Goal: Complete application form: Complete application form

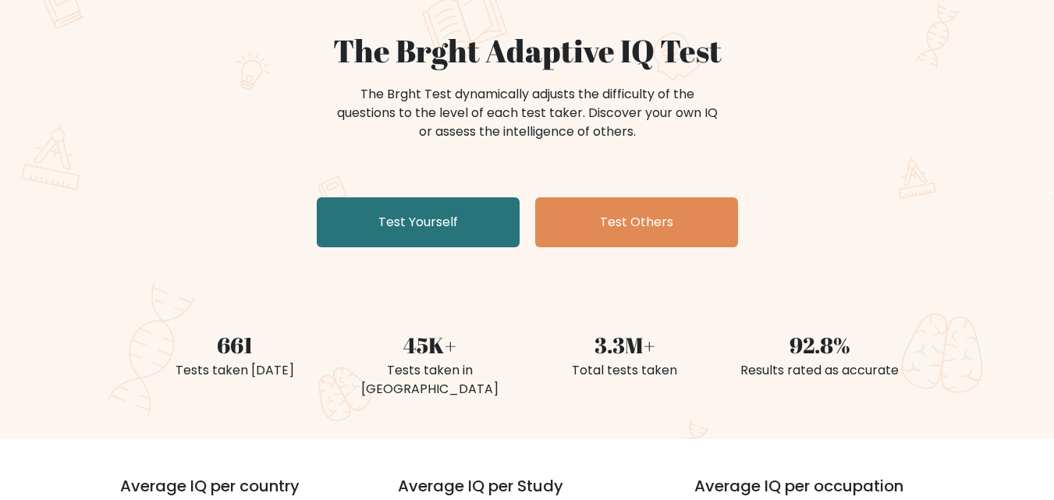
scroll to position [237, 0]
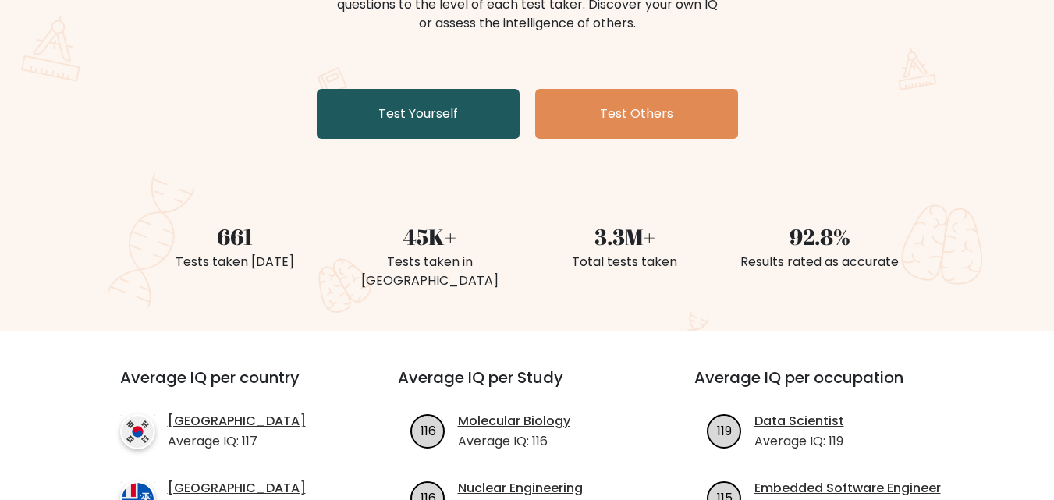
click at [373, 112] on link "Test Yourself" at bounding box center [418, 114] width 203 height 50
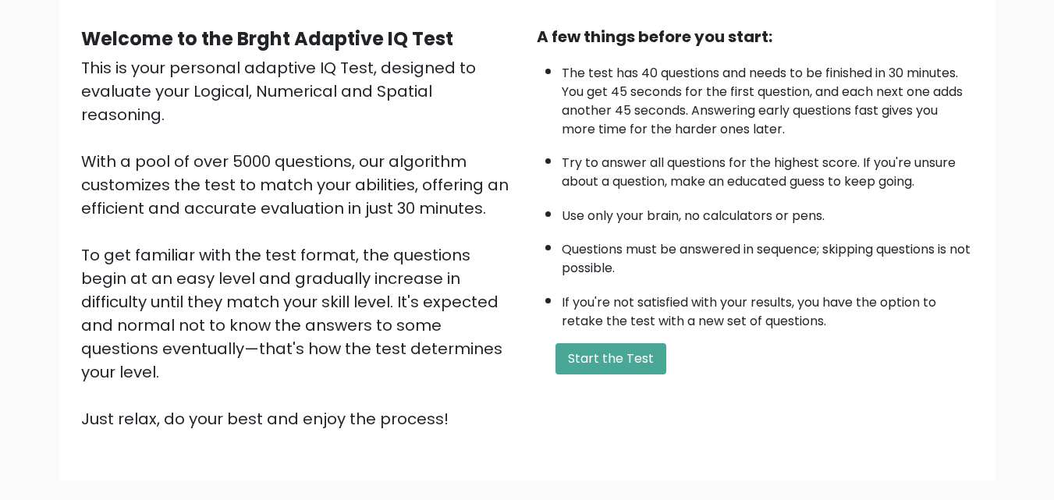
scroll to position [138, 0]
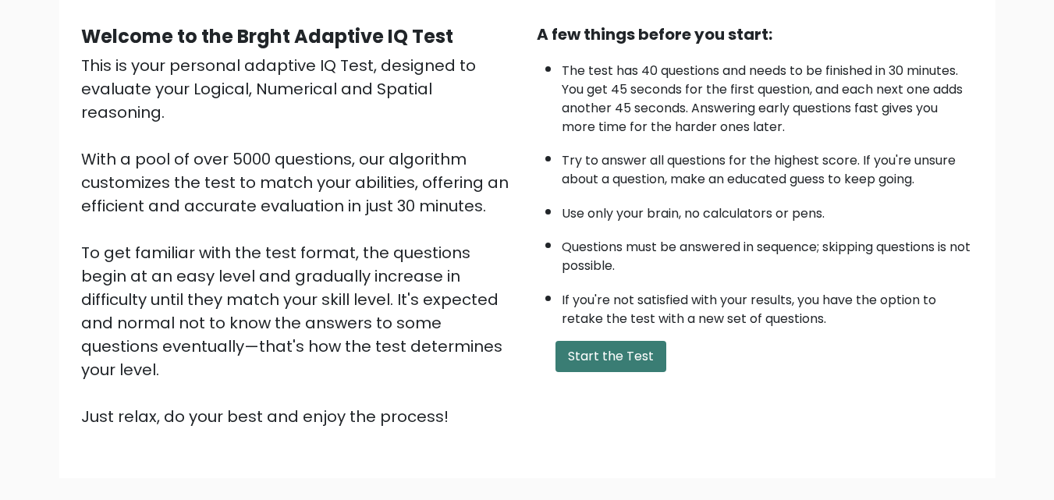
click at [621, 347] on button "Start the Test" at bounding box center [611, 356] width 111 height 31
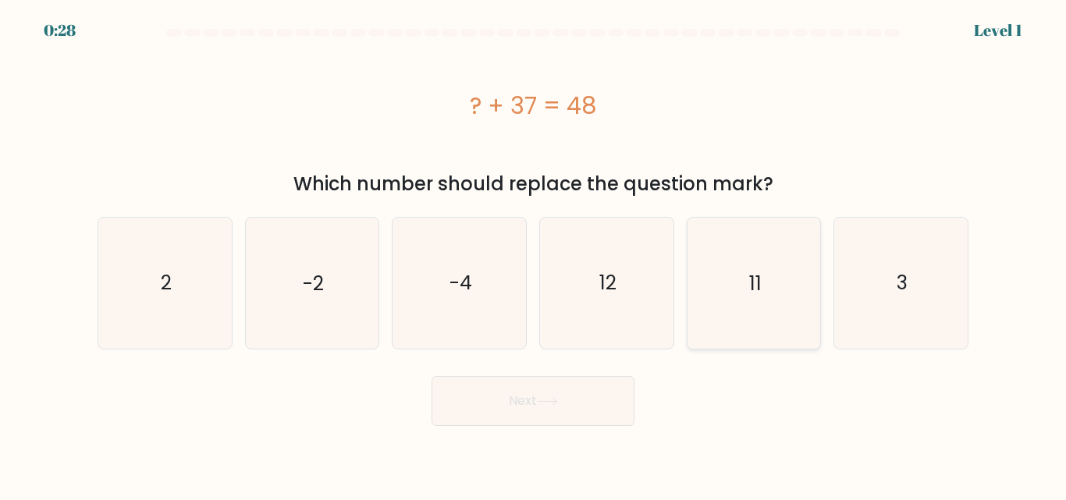
click at [731, 278] on icon "11" at bounding box center [753, 283] width 130 height 130
click at [534, 254] on input "e. 11" at bounding box center [533, 252] width 1 height 4
radio input "true"
click at [549, 411] on button "Next" at bounding box center [533, 401] width 203 height 50
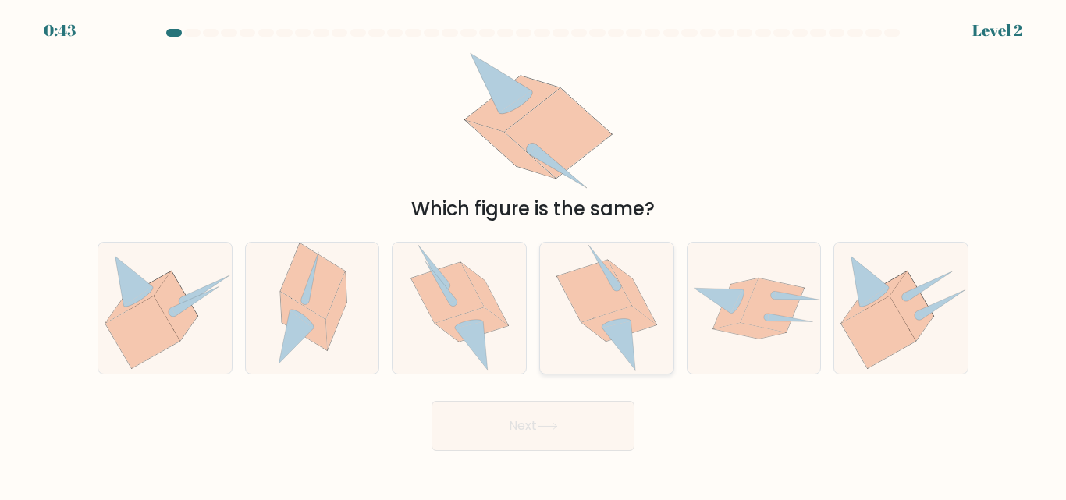
click at [614, 297] on icon at bounding box center [594, 292] width 74 height 62
click at [534, 254] on input "d." at bounding box center [533, 252] width 1 height 4
radio input "true"
click at [541, 426] on icon at bounding box center [547, 426] width 21 height 9
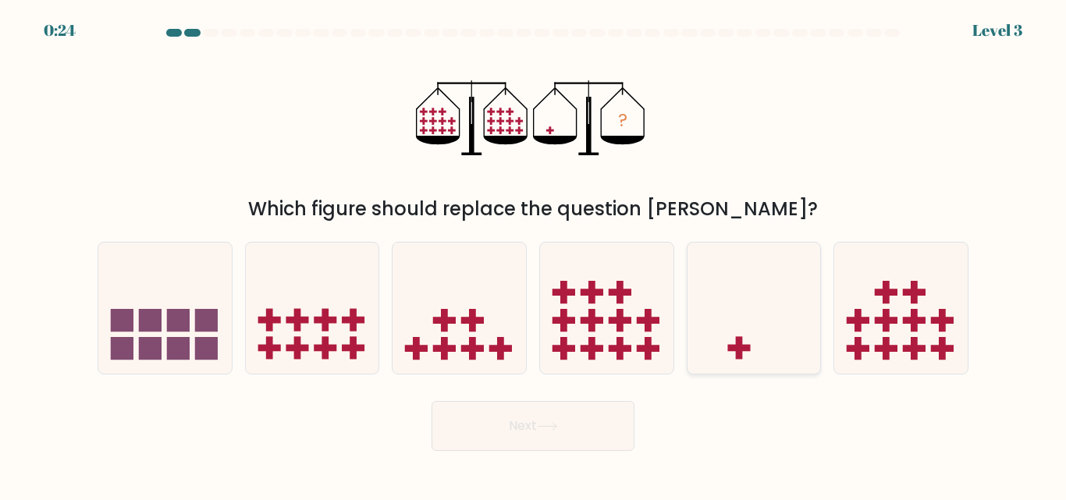
click at [755, 332] on icon at bounding box center [753, 308] width 133 height 110
click at [534, 254] on input "e." at bounding box center [533, 252] width 1 height 4
radio input "true"
click at [621, 410] on button "Next" at bounding box center [533, 426] width 203 height 50
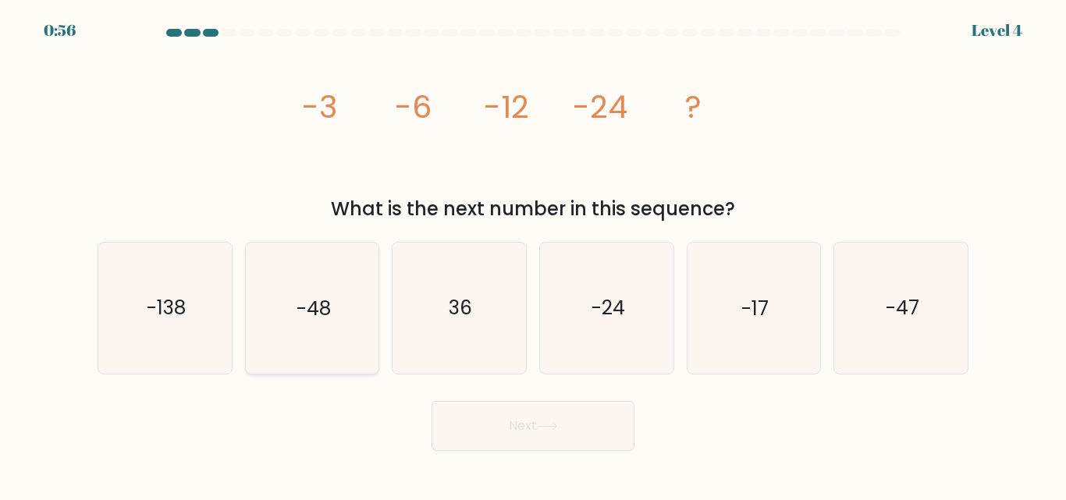
click at [340, 336] on icon "-48" at bounding box center [312, 308] width 130 height 130
click at [533, 254] on input "b. -48" at bounding box center [533, 252] width 1 height 4
radio input "true"
click at [531, 415] on button "Next" at bounding box center [533, 426] width 203 height 50
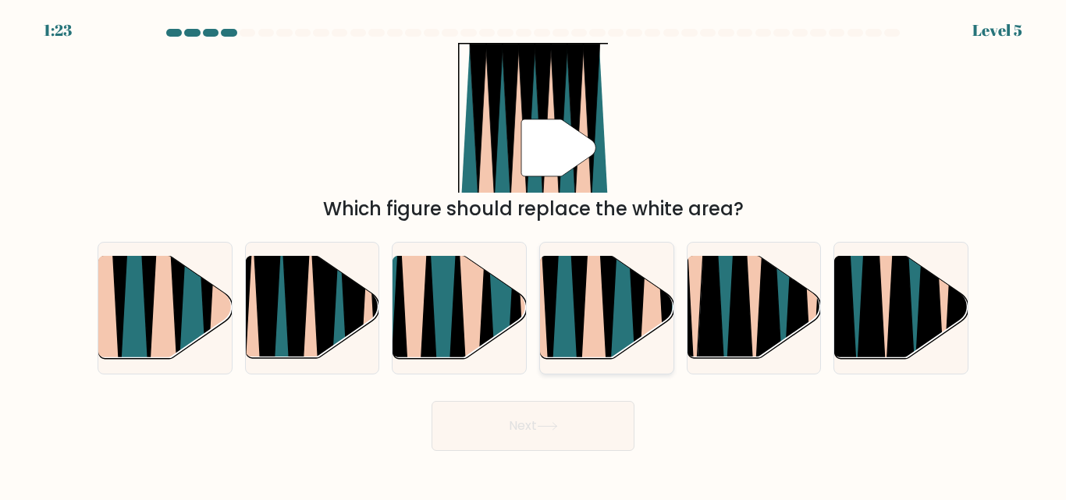
click at [614, 332] on icon at bounding box center [622, 255] width 29 height 266
click at [534, 254] on input "d." at bounding box center [533, 252] width 1 height 4
radio input "true"
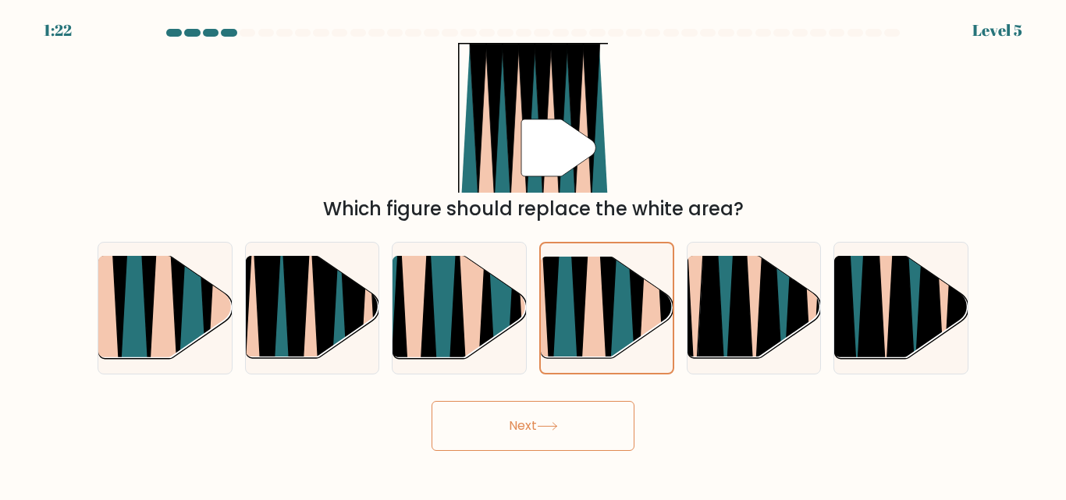
click at [517, 440] on button "Next" at bounding box center [533, 426] width 203 height 50
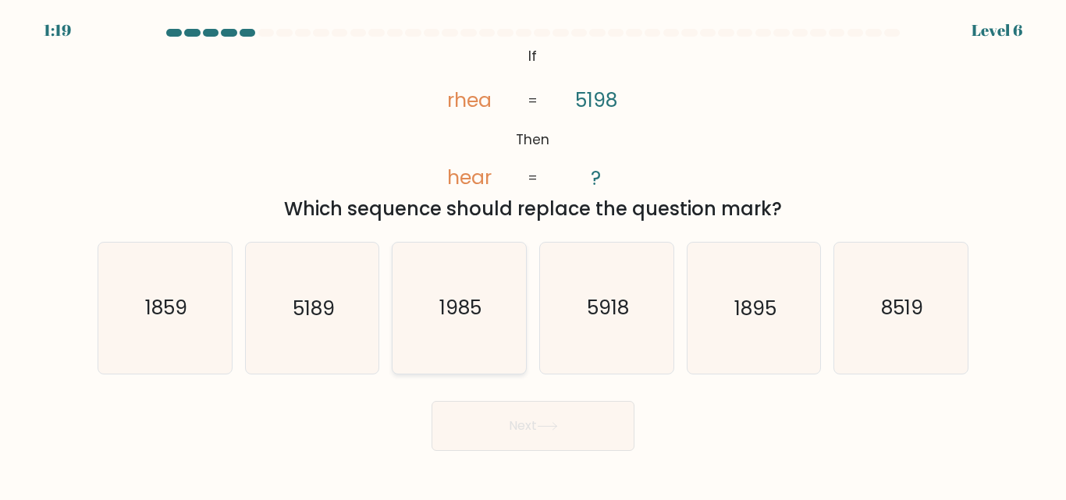
click at [464, 307] on text "1985" at bounding box center [460, 308] width 42 height 27
click at [533, 254] on input "c. 1985" at bounding box center [533, 252] width 1 height 4
radio input "true"
click at [499, 425] on button "Next" at bounding box center [533, 426] width 203 height 50
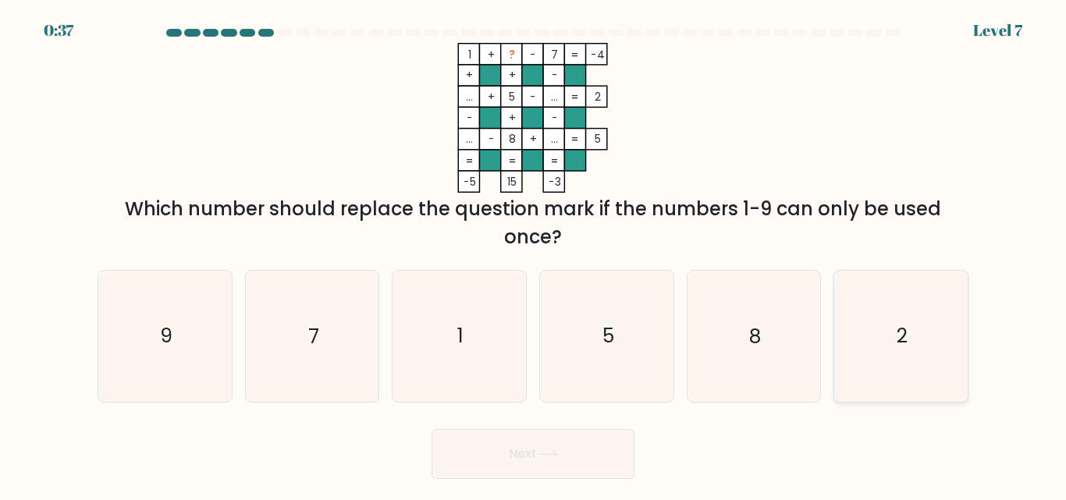
click at [906, 338] on text "2" at bounding box center [902, 336] width 11 height 27
click at [534, 254] on input "f. 2" at bounding box center [533, 252] width 1 height 4
radio input "true"
click at [570, 457] on button "Next" at bounding box center [533, 454] width 203 height 50
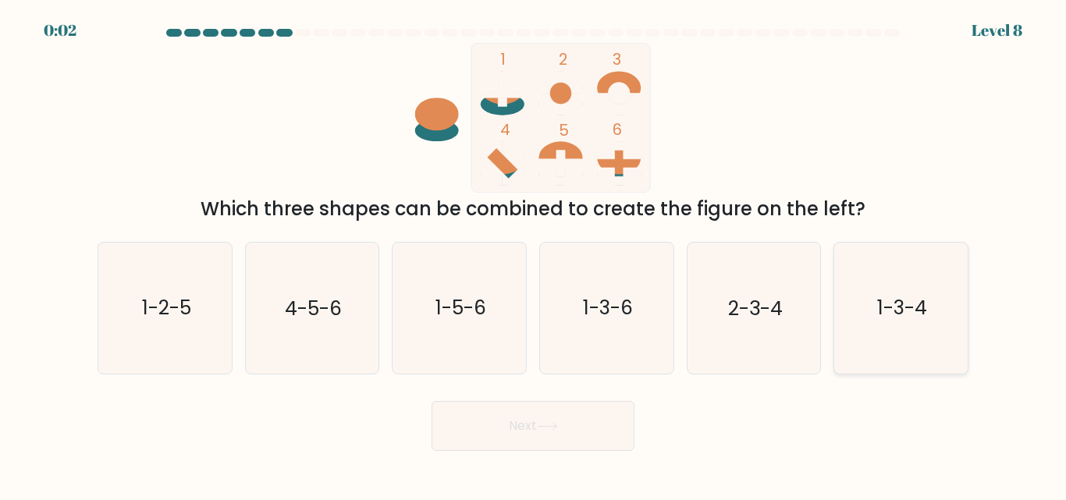
click at [919, 295] on text "1-3-4" at bounding box center [902, 308] width 50 height 27
click at [534, 254] on input "f. 1-3-4" at bounding box center [533, 252] width 1 height 4
radio input "true"
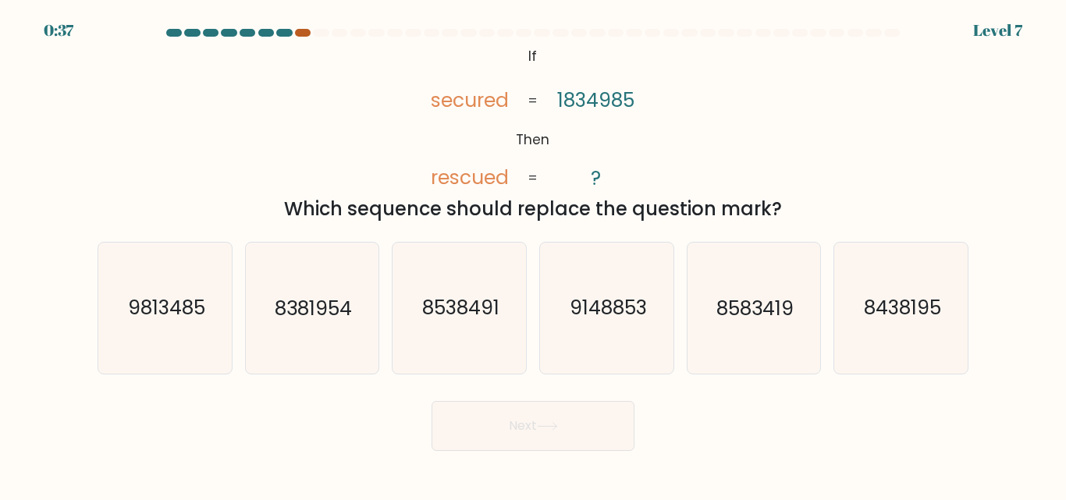
click at [304, 29] on div at bounding box center [303, 33] width 16 height 8
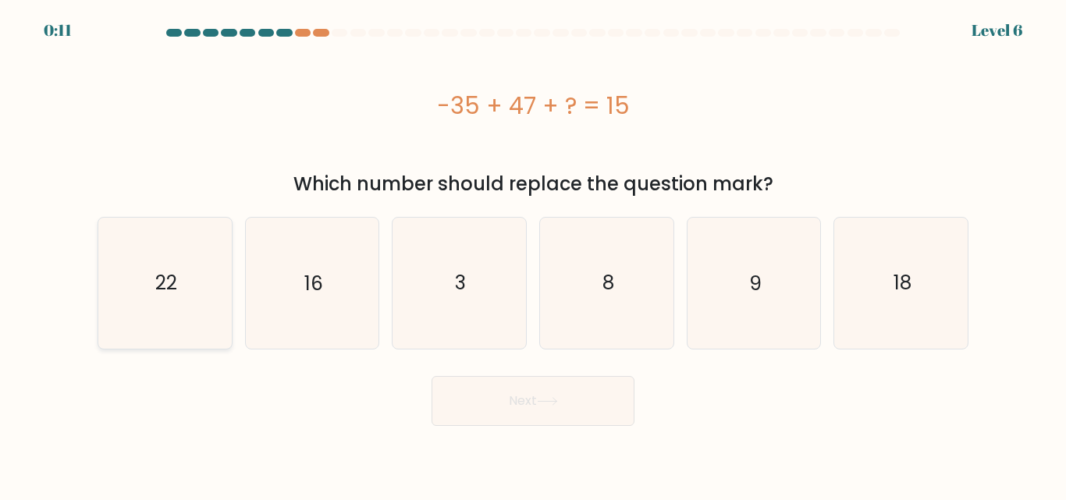
click at [172, 279] on text "22" at bounding box center [166, 282] width 22 height 27
click at [533, 254] on input "a. 22" at bounding box center [533, 252] width 1 height 4
radio input "true"
click at [492, 419] on button "Next" at bounding box center [533, 401] width 203 height 50
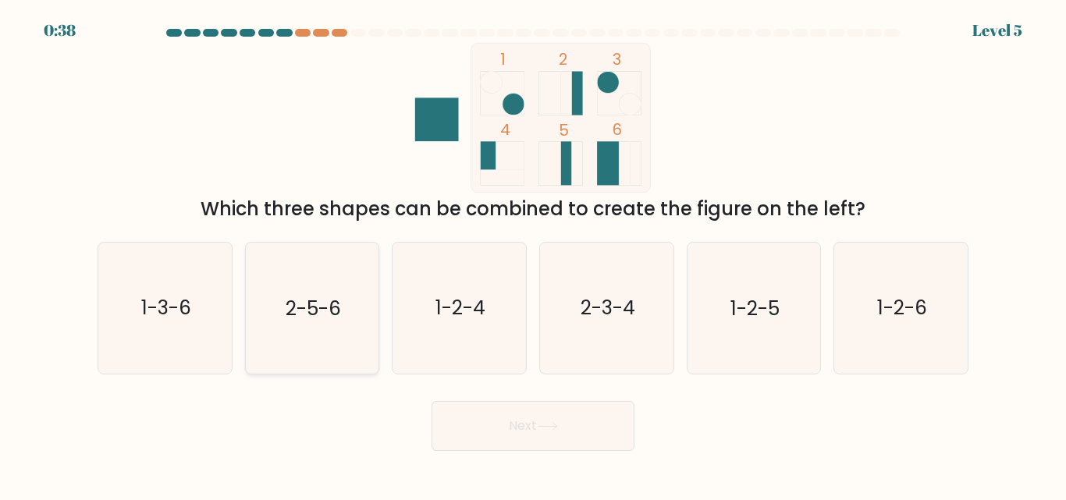
click at [257, 318] on icon "2-5-6" at bounding box center [312, 308] width 130 height 130
click at [533, 254] on input "b. 2-5-6" at bounding box center [533, 252] width 1 height 4
radio input "true"
click at [510, 417] on button "Next" at bounding box center [533, 426] width 203 height 50
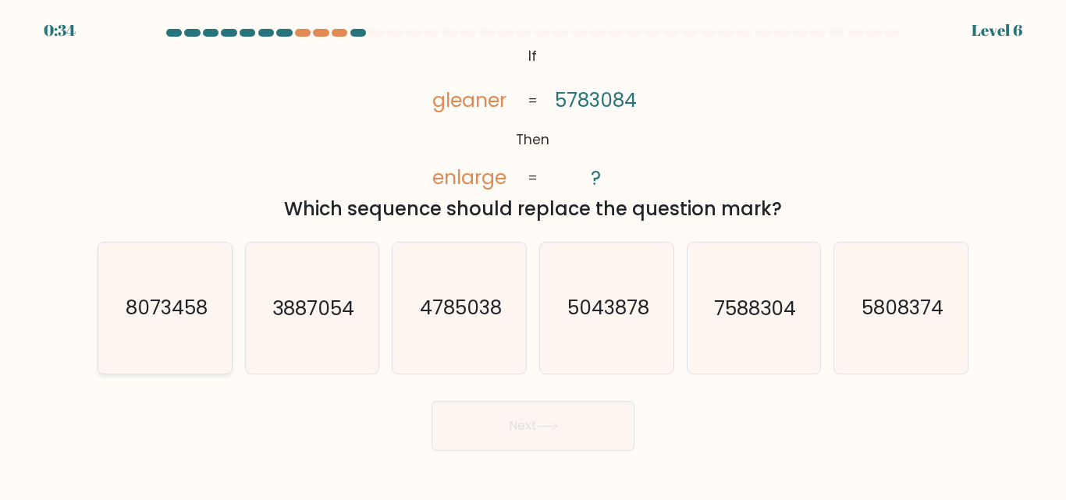
click at [144, 309] on text "8073458" at bounding box center [166, 308] width 82 height 27
click at [533, 254] on input "a. 8073458" at bounding box center [533, 252] width 1 height 4
radio input "true"
click at [485, 440] on button "Next" at bounding box center [533, 426] width 203 height 50
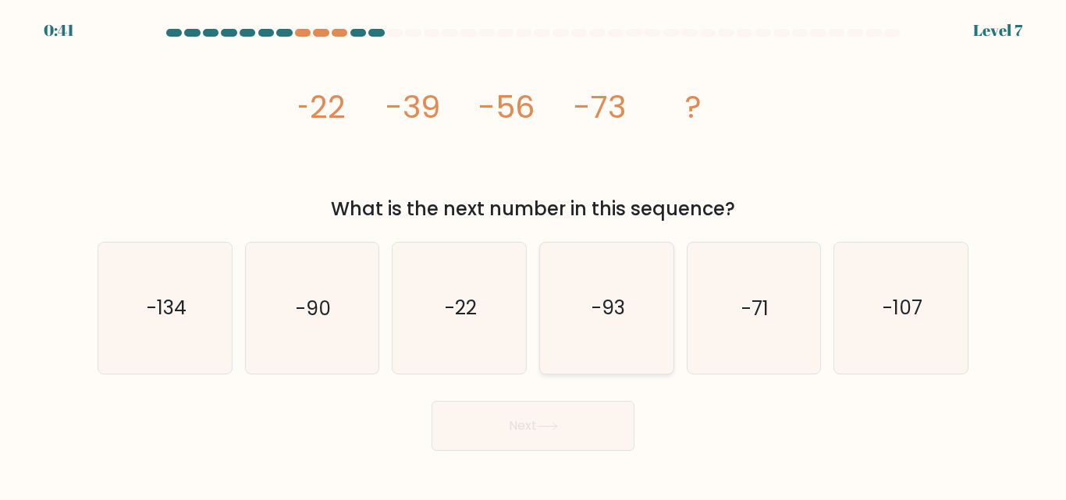
click at [583, 336] on icon "-93" at bounding box center [607, 308] width 130 height 130
click at [534, 254] on input "d. -93" at bounding box center [533, 252] width 1 height 4
radio input "true"
click at [558, 438] on button "Next" at bounding box center [533, 426] width 203 height 50
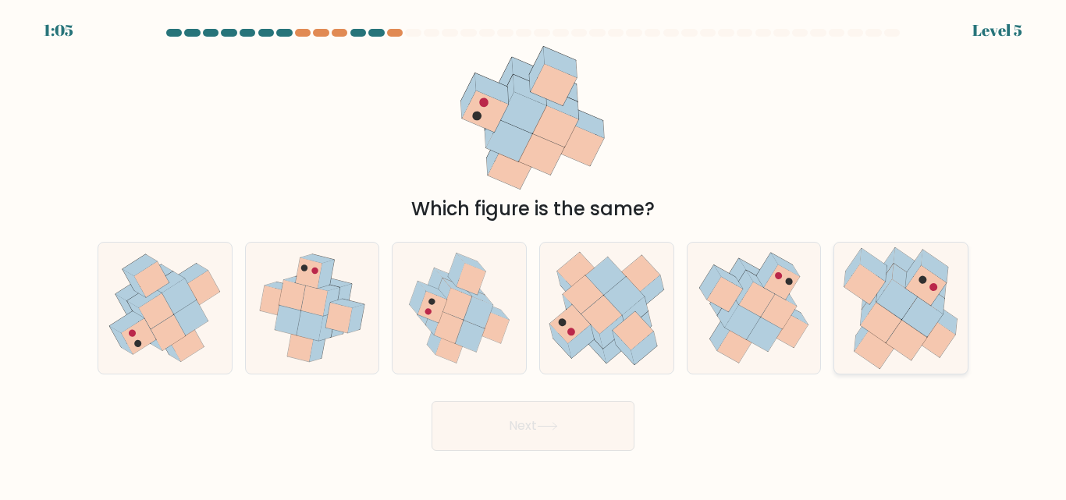
click at [932, 284] on icon at bounding box center [926, 285] width 41 height 41
click at [534, 254] on input "f." at bounding box center [533, 252] width 1 height 4
radio input "true"
click at [477, 411] on button "Next" at bounding box center [533, 426] width 203 height 50
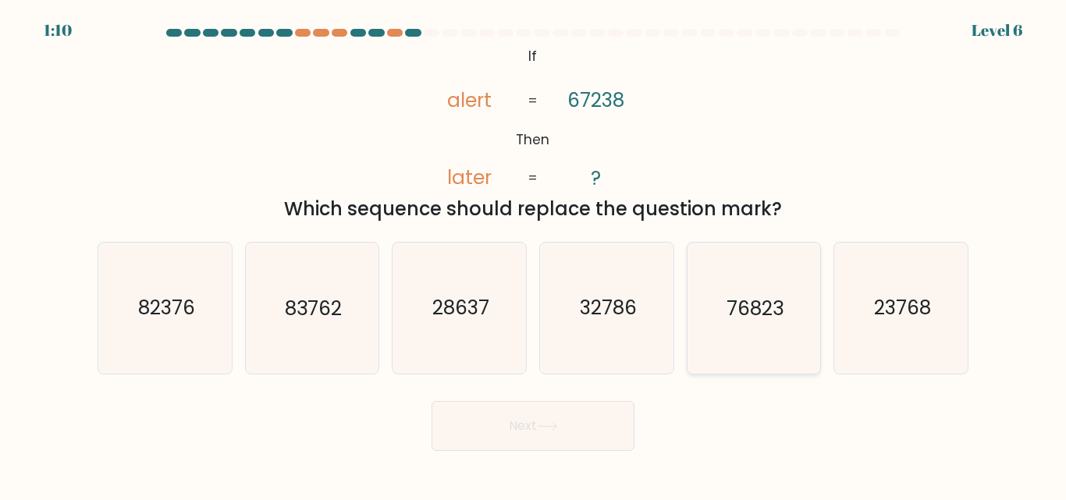
click at [736, 307] on text "76823" at bounding box center [754, 308] width 57 height 27
click at [534, 254] on input "e. 76823" at bounding box center [533, 252] width 1 height 4
radio input "true"
click at [537, 418] on button "Next" at bounding box center [533, 426] width 203 height 50
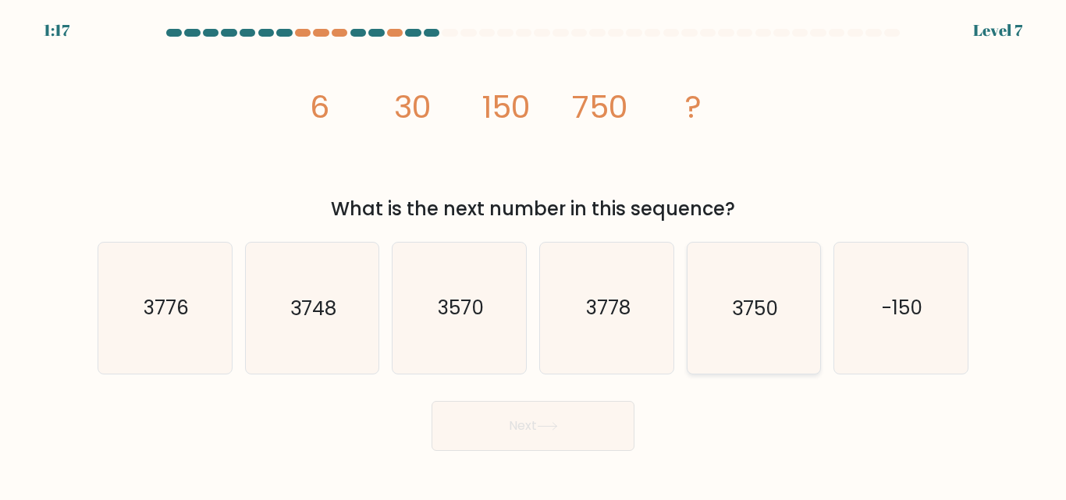
click at [758, 316] on text "3750" at bounding box center [755, 308] width 46 height 27
click at [534, 254] on input "e. 3750" at bounding box center [533, 252] width 1 height 4
radio input "true"
click at [562, 445] on button "Next" at bounding box center [533, 426] width 203 height 50
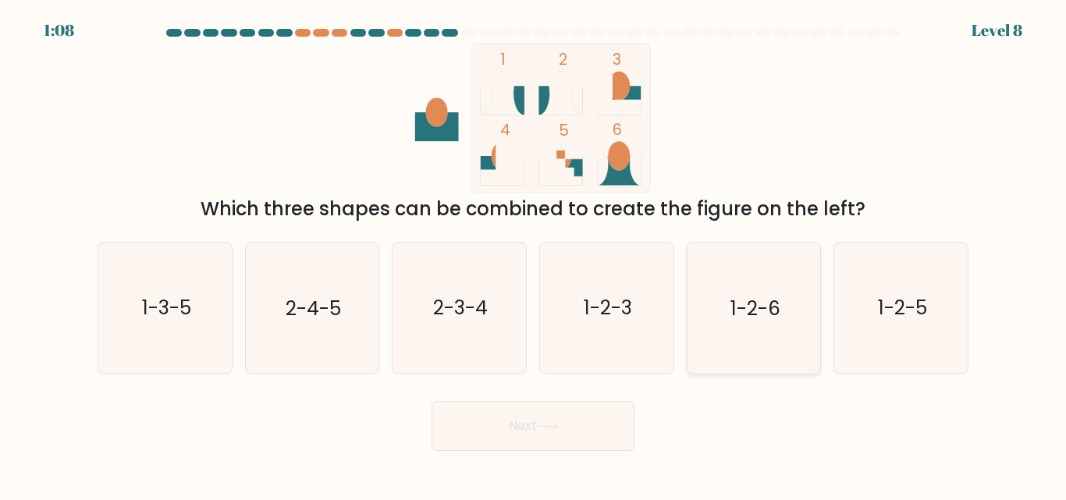
click at [760, 298] on text "1-2-6" at bounding box center [755, 308] width 50 height 27
click at [534, 254] on input "e. 1-2-6" at bounding box center [533, 252] width 1 height 4
radio input "true"
click at [540, 424] on button "Next" at bounding box center [533, 426] width 203 height 50
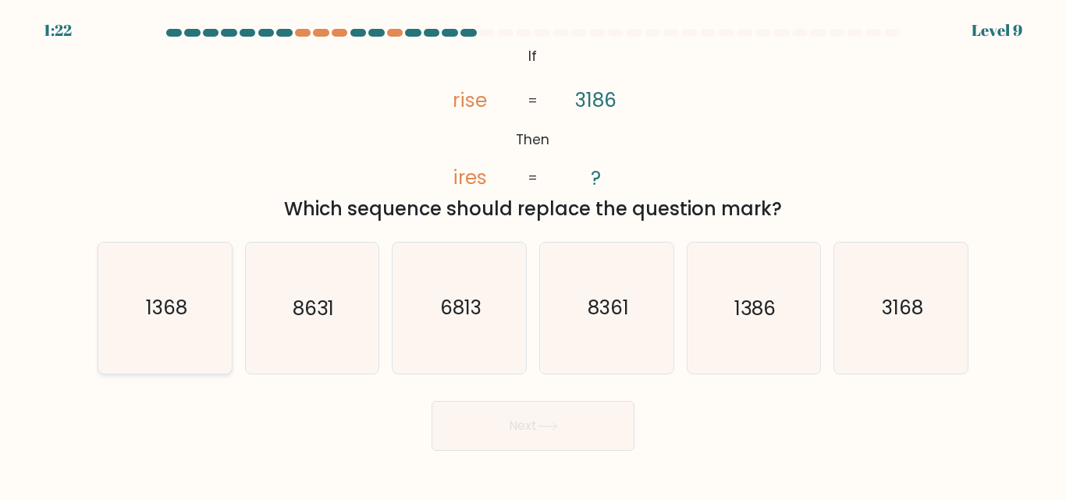
click at [124, 313] on icon "1368" at bounding box center [165, 308] width 130 height 130
click at [533, 254] on input "a. 1368" at bounding box center [533, 252] width 1 height 4
radio input "true"
click at [517, 435] on button "Next" at bounding box center [533, 426] width 203 height 50
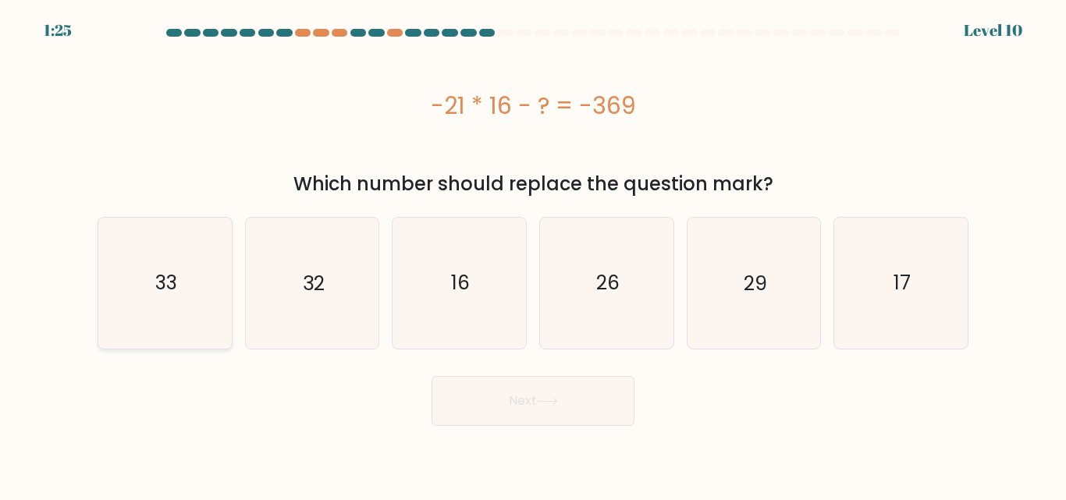
click at [182, 300] on icon "33" at bounding box center [165, 283] width 130 height 130
click at [533, 254] on input "a. 33" at bounding box center [533, 252] width 1 height 4
radio input "true"
click at [461, 394] on button "Next" at bounding box center [533, 401] width 203 height 50
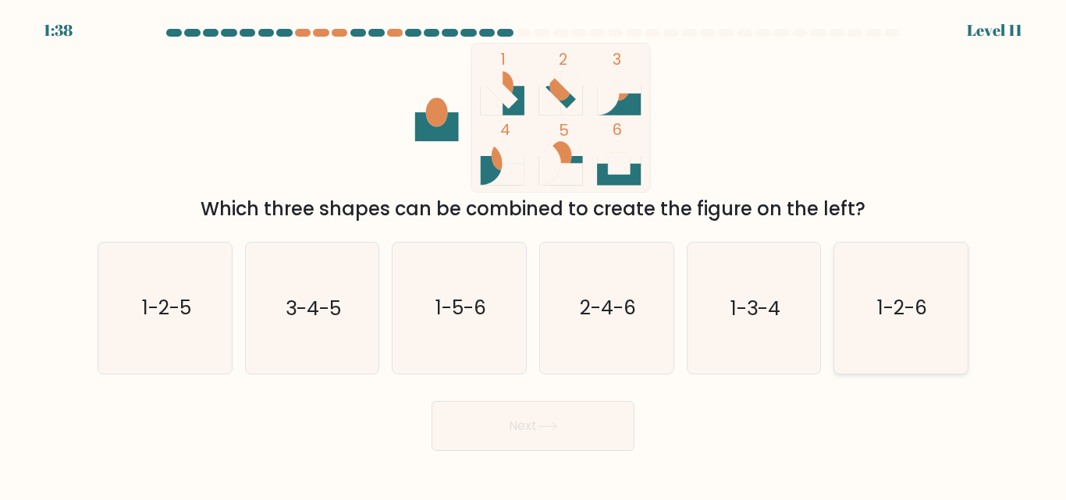
click at [882, 307] on text "1-2-6" at bounding box center [902, 308] width 50 height 27
click at [534, 254] on input "f. 1-2-6" at bounding box center [533, 252] width 1 height 4
radio input "true"
click at [565, 407] on button "Next" at bounding box center [533, 426] width 203 height 50
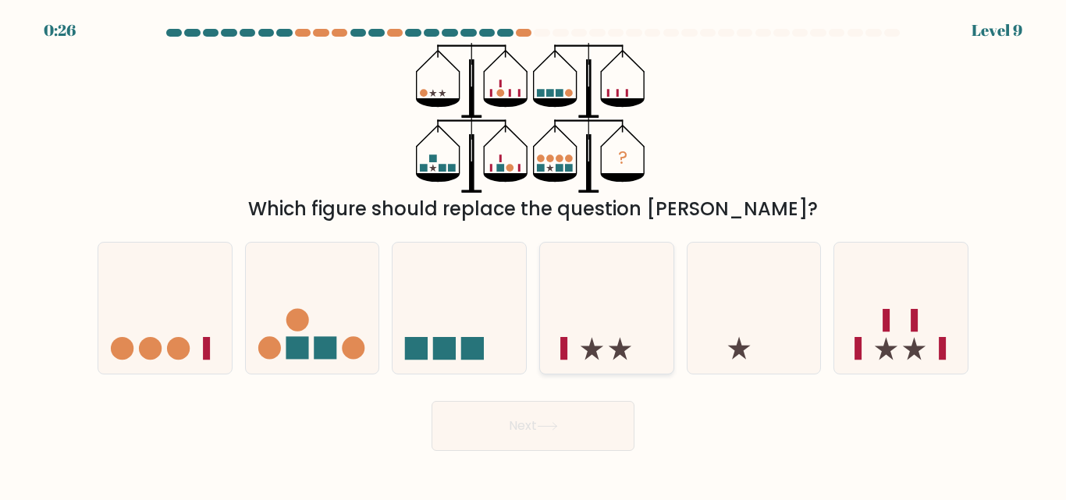
click at [628, 288] on icon at bounding box center [606, 308] width 133 height 110
click at [534, 254] on input "d." at bounding box center [533, 252] width 1 height 4
radio input "true"
click at [531, 417] on button "Next" at bounding box center [533, 426] width 203 height 50
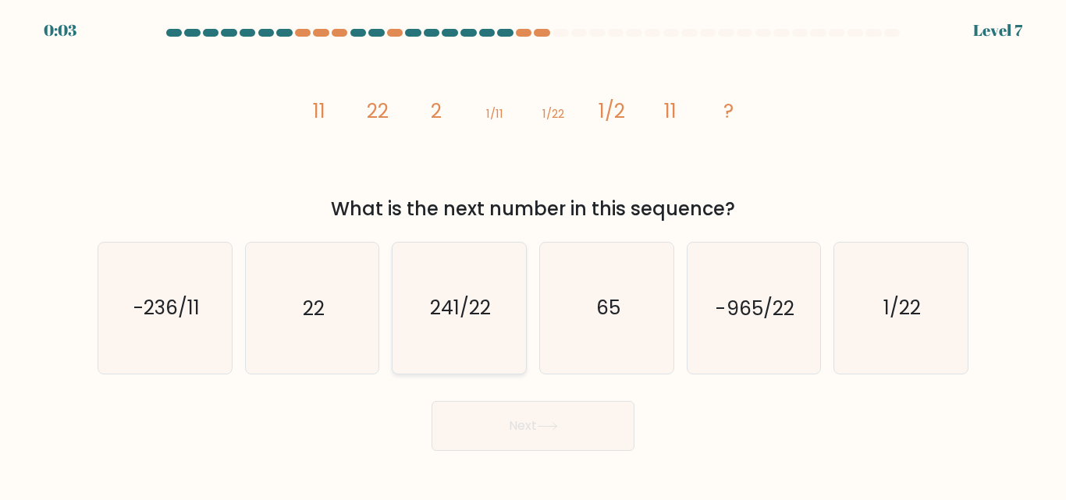
click at [471, 312] on text "241/22" at bounding box center [460, 308] width 61 height 27
click at [533, 254] on input "c. 241/22" at bounding box center [533, 252] width 1 height 4
radio input "true"
click at [503, 424] on button "Next" at bounding box center [533, 426] width 203 height 50
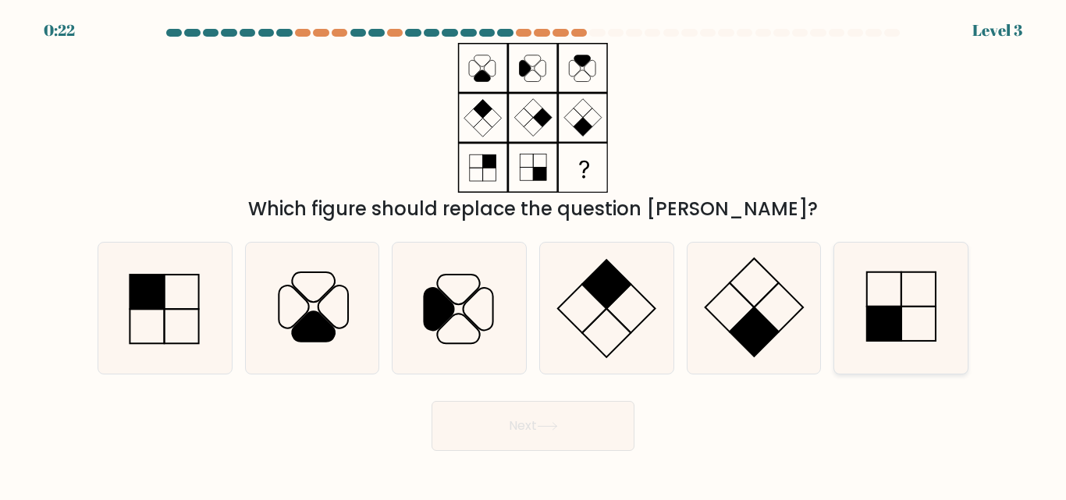
click at [886, 279] on icon at bounding box center [901, 308] width 130 height 130
click at [534, 254] on input "f." at bounding box center [533, 252] width 1 height 4
radio input "true"
click at [786, 292] on icon at bounding box center [753, 308] width 130 height 130
click at [534, 254] on input "e." at bounding box center [533, 252] width 1 height 4
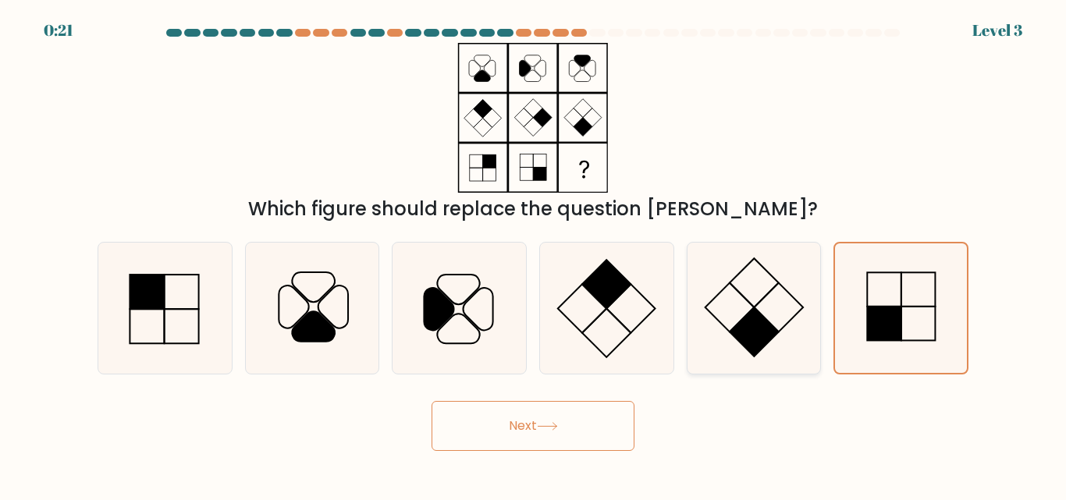
radio input "true"
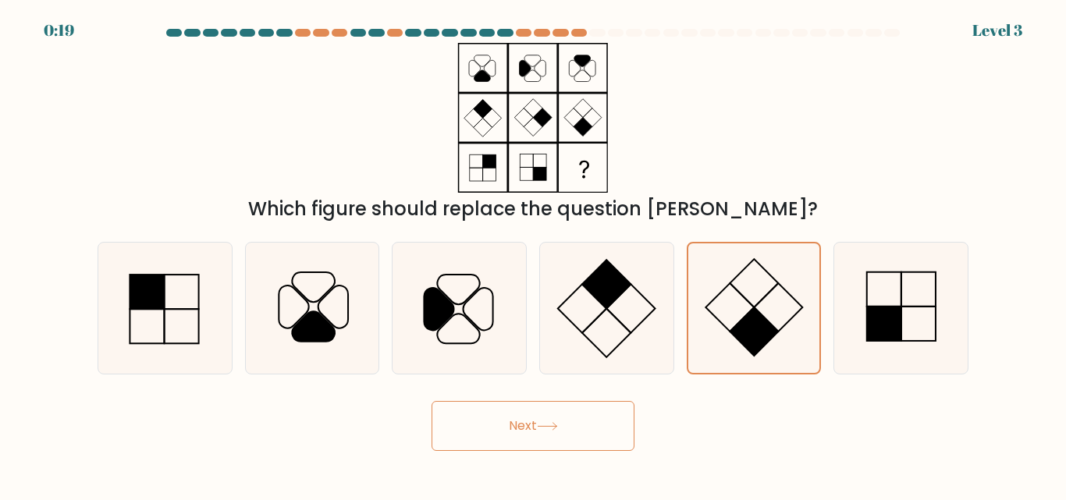
click at [529, 407] on button "Next" at bounding box center [533, 426] width 203 height 50
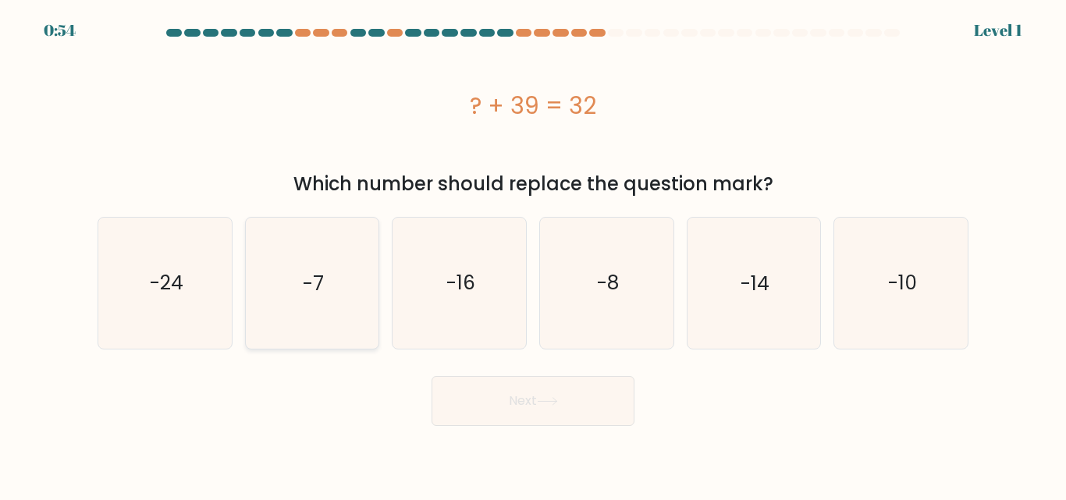
click at [272, 278] on icon "-7" at bounding box center [312, 283] width 130 height 130
click at [533, 254] on input "b. -7" at bounding box center [533, 252] width 1 height 4
radio input "true"
click at [506, 410] on button "Next" at bounding box center [533, 401] width 203 height 50
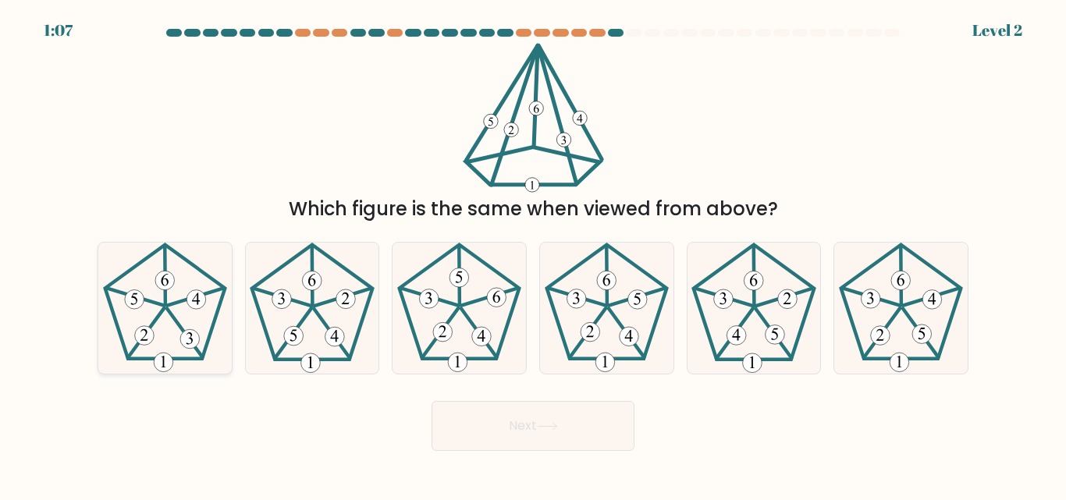
click at [146, 313] on icon at bounding box center [165, 308] width 130 height 130
click at [533, 254] on input "a." at bounding box center [533, 252] width 1 height 4
radio input "true"
click at [467, 448] on button "Next" at bounding box center [533, 426] width 203 height 50
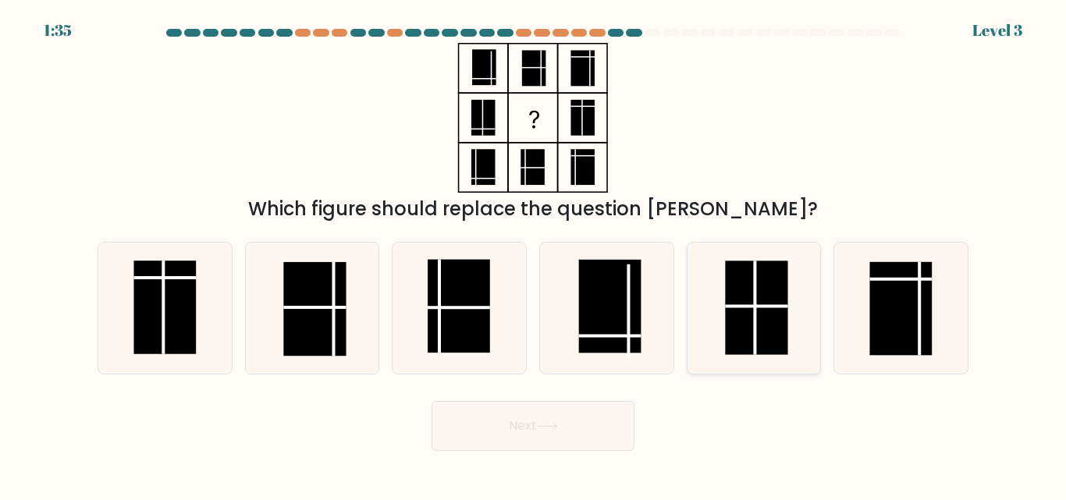
click at [741, 309] on rect at bounding box center [756, 308] width 62 height 94
click at [534, 254] on input "e." at bounding box center [533, 252] width 1 height 4
radio input "true"
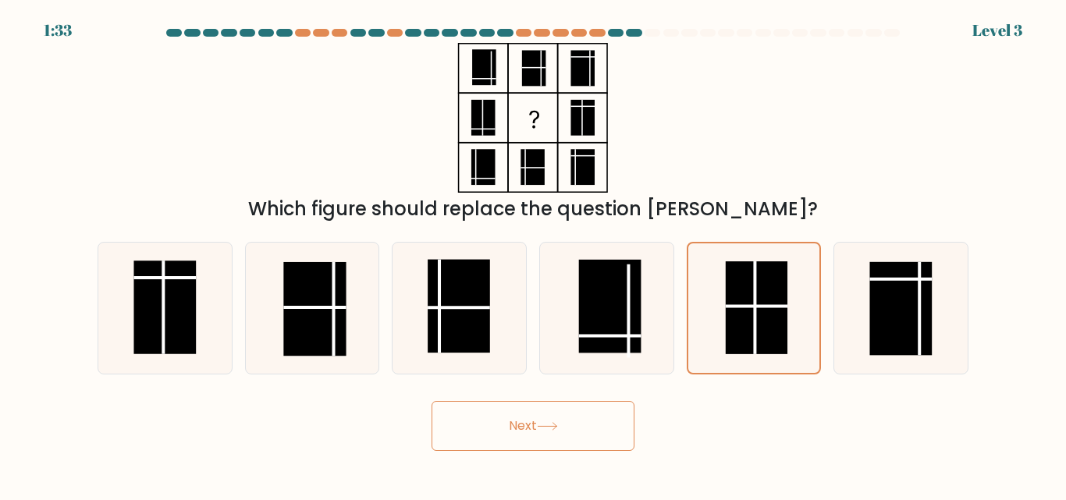
click at [590, 432] on button "Next" at bounding box center [533, 426] width 203 height 50
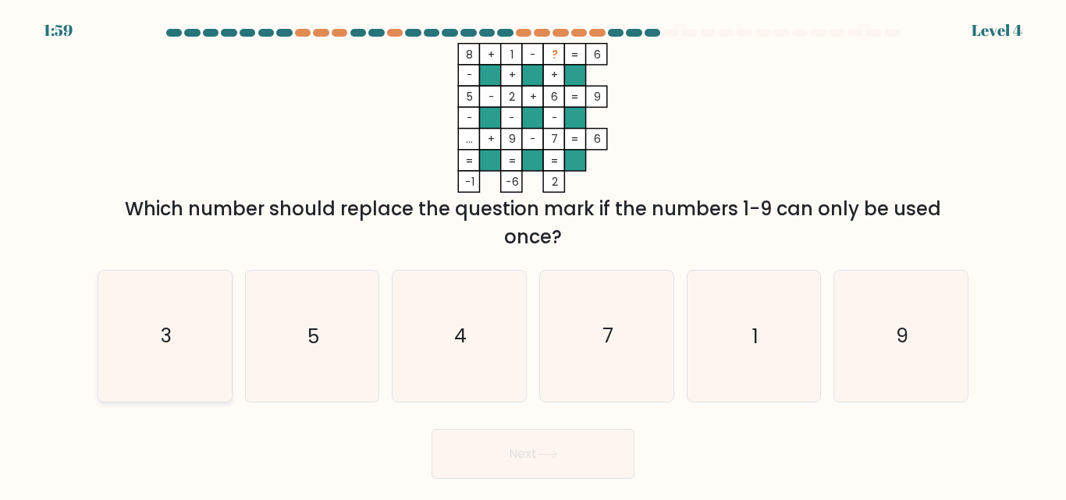
click at [194, 300] on icon "3" at bounding box center [165, 336] width 130 height 130
click at [533, 254] on input "a. 3" at bounding box center [533, 252] width 1 height 4
radio input "true"
click at [524, 430] on button "Next" at bounding box center [533, 454] width 203 height 50
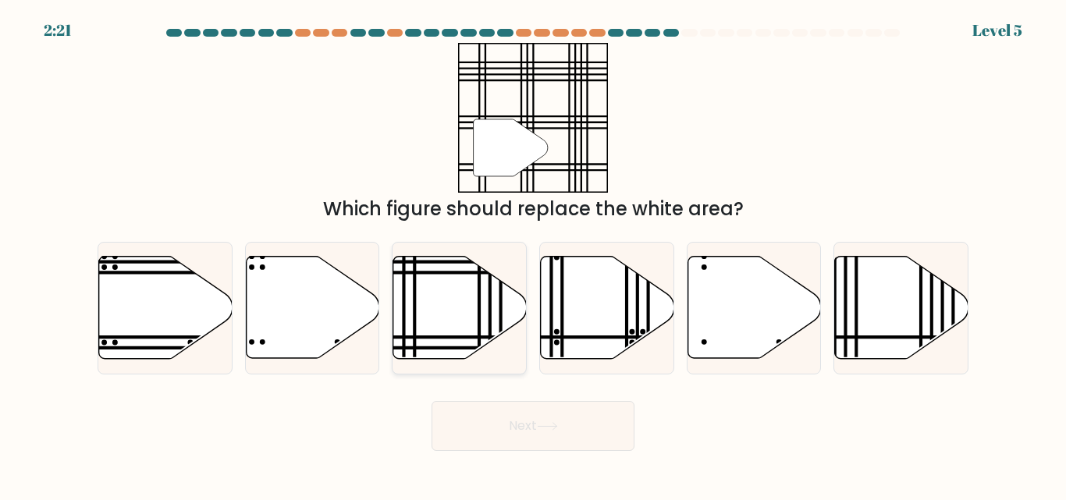
click at [463, 273] on line at bounding box center [501, 273] width 268 height 0
click at [533, 254] on input "c." at bounding box center [533, 252] width 1 height 4
radio input "true"
click at [535, 410] on button "Next" at bounding box center [533, 426] width 203 height 50
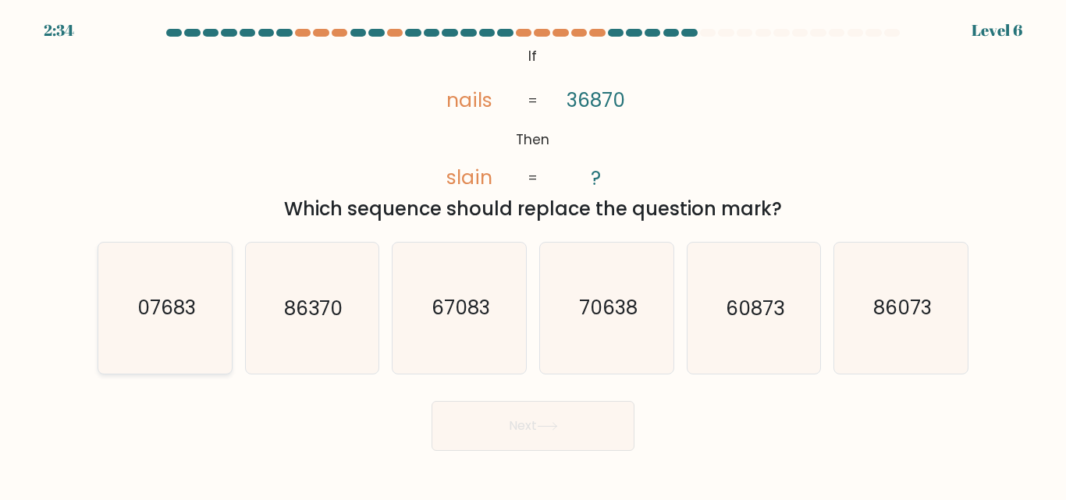
click at [179, 297] on text "07683" at bounding box center [166, 308] width 59 height 27
click at [533, 254] on input "a. 07683" at bounding box center [533, 252] width 1 height 4
radio input "true"
click at [538, 425] on button "Next" at bounding box center [533, 426] width 203 height 50
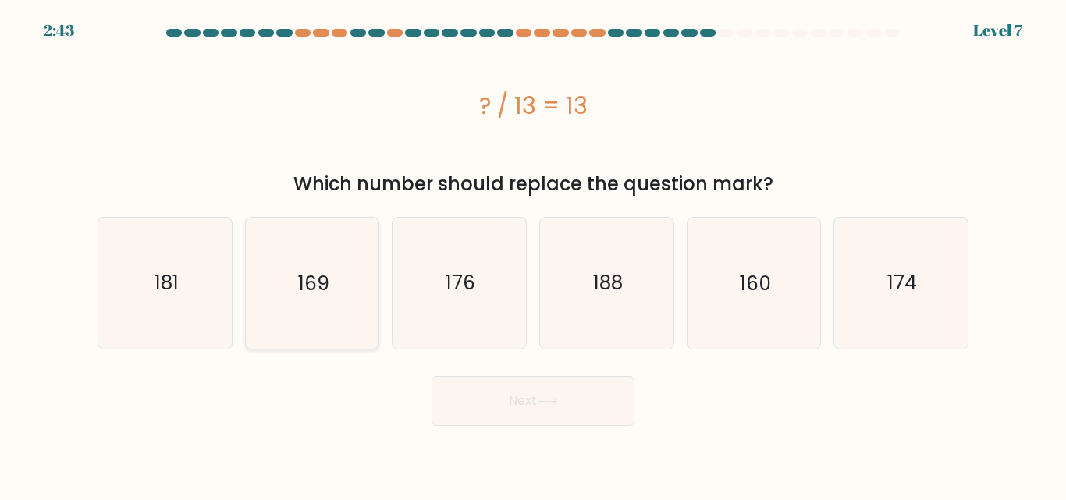
click at [285, 306] on icon "169" at bounding box center [312, 283] width 130 height 130
click at [533, 254] on input "b. 169" at bounding box center [533, 252] width 1 height 4
radio input "true"
click at [491, 390] on button "Next" at bounding box center [533, 401] width 203 height 50
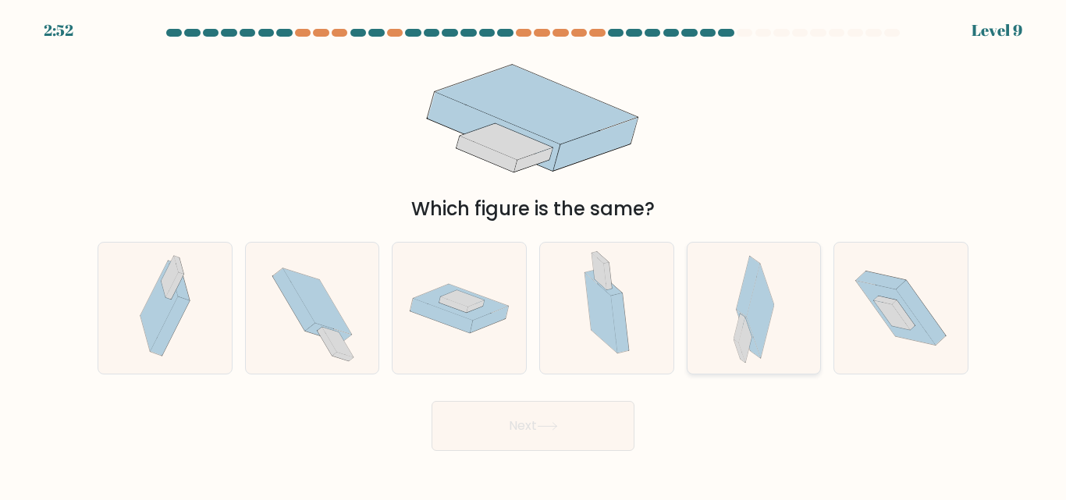
click at [768, 298] on icon at bounding box center [760, 312] width 27 height 95
click at [534, 254] on input "e." at bounding box center [533, 252] width 1 height 4
radio input "true"
click at [536, 424] on button "Next" at bounding box center [533, 426] width 203 height 50
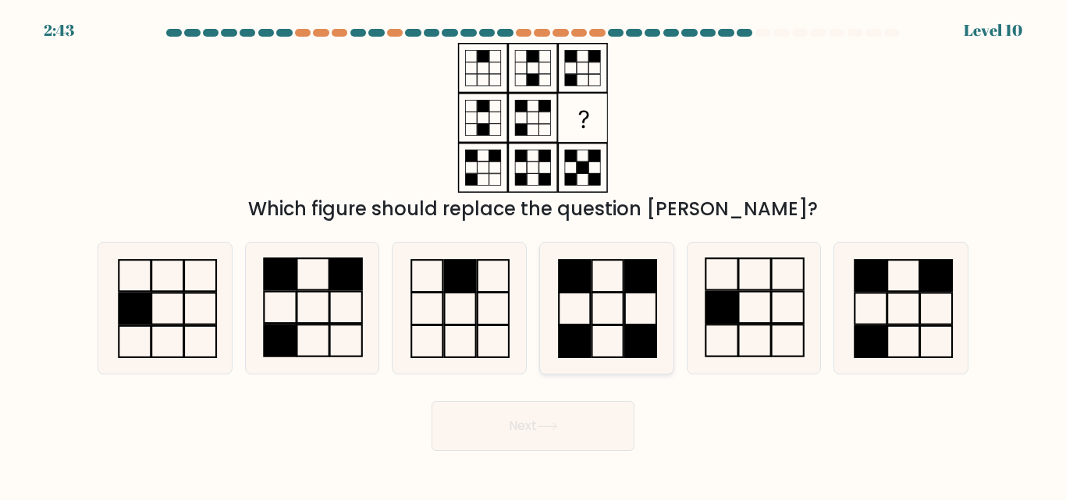
click at [575, 286] on rect at bounding box center [574, 277] width 31 height 32
click at [534, 254] on input "d." at bounding box center [533, 252] width 1 height 4
radio input "true"
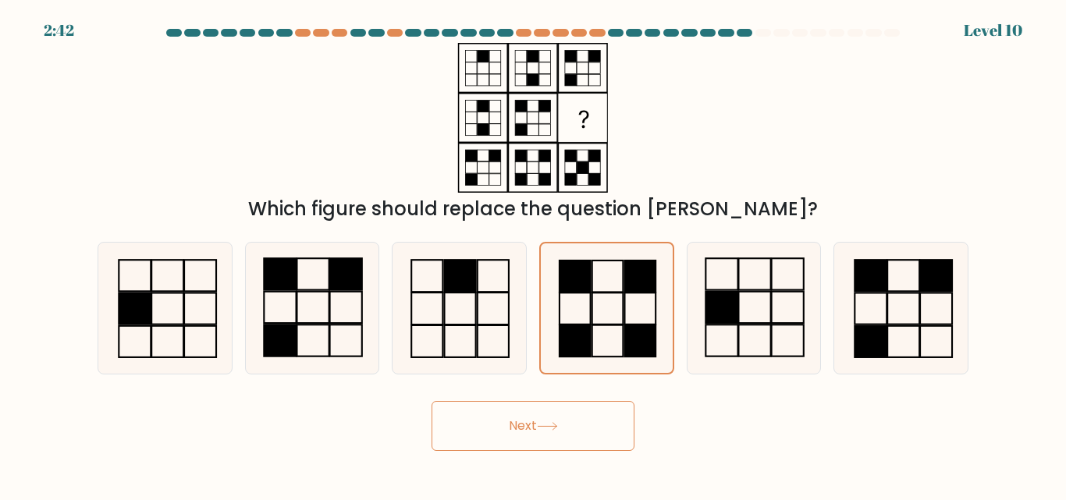
click at [590, 442] on button "Next" at bounding box center [533, 426] width 203 height 50
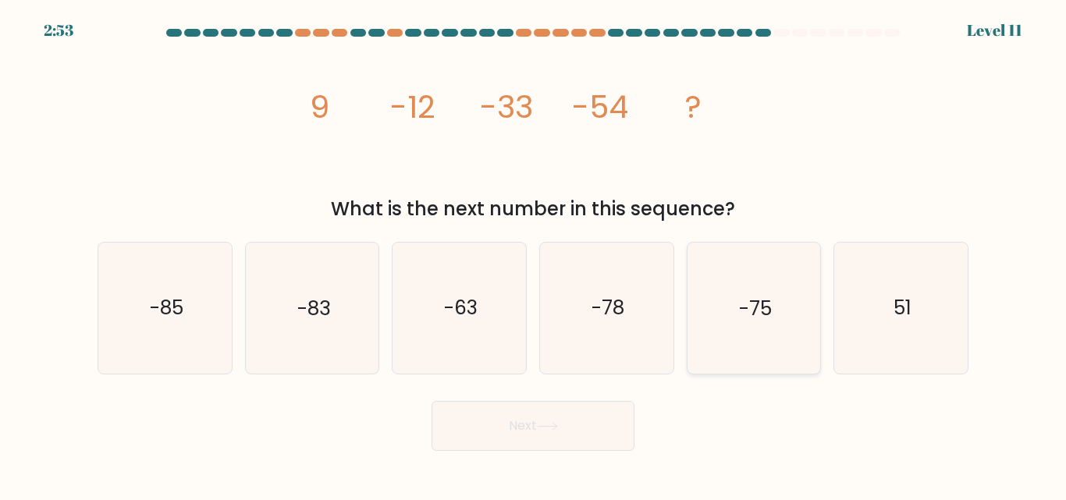
click at [765, 302] on text "-75" at bounding box center [755, 308] width 33 height 27
click at [534, 254] on input "e. -75" at bounding box center [533, 252] width 1 height 4
radio input "true"
click at [557, 427] on icon at bounding box center [547, 426] width 21 height 9
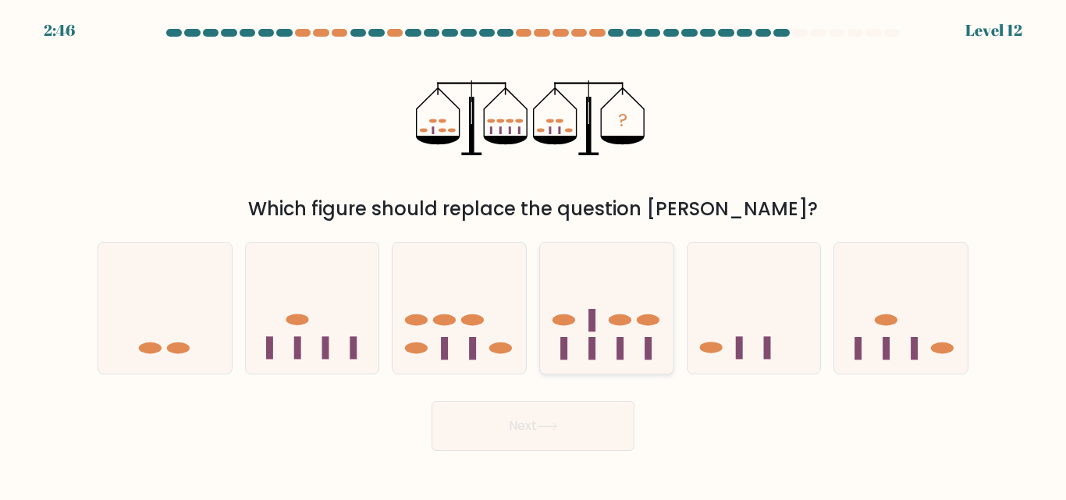
click at [577, 340] on icon at bounding box center [606, 308] width 133 height 110
click at [534, 254] on input "d." at bounding box center [533, 252] width 1 height 4
radio input "true"
click at [578, 417] on button "Next" at bounding box center [533, 426] width 203 height 50
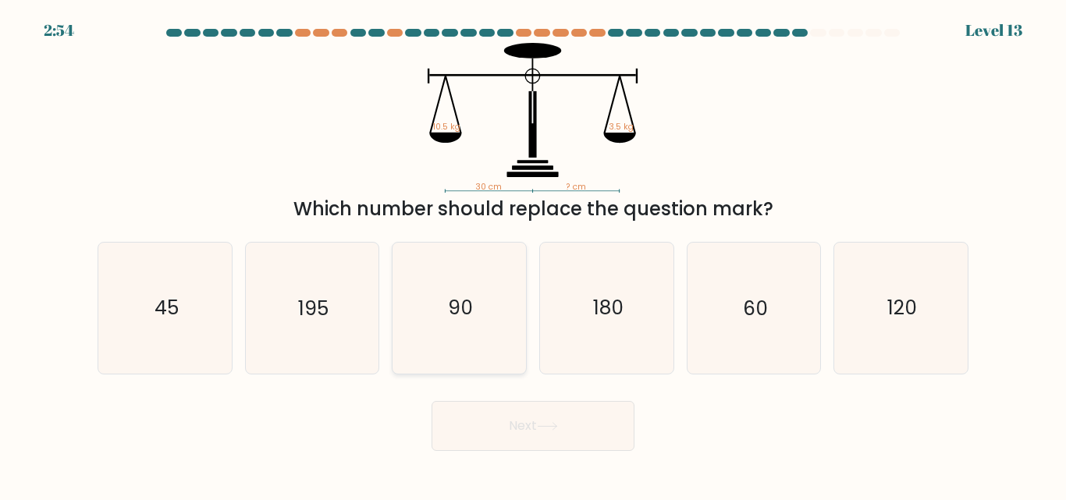
click at [524, 294] on icon "90" at bounding box center [459, 308] width 130 height 130
click at [533, 254] on input "c. 90" at bounding box center [533, 252] width 1 height 4
radio input "true"
click at [561, 409] on button "Next" at bounding box center [533, 426] width 203 height 50
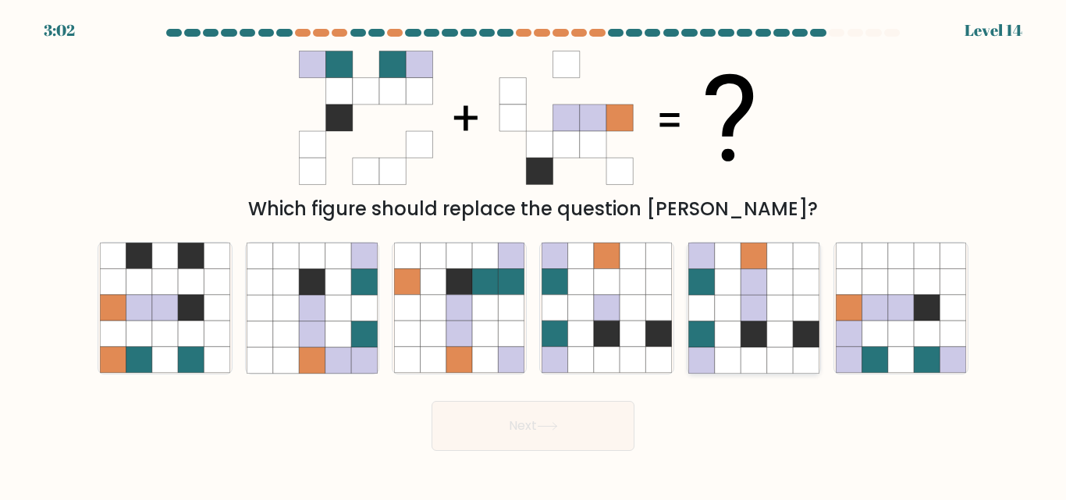
click at [730, 330] on icon at bounding box center [728, 335] width 26 height 26
click at [534, 254] on input "e." at bounding box center [533, 252] width 1 height 4
radio input "true"
click at [583, 435] on button "Next" at bounding box center [533, 426] width 203 height 50
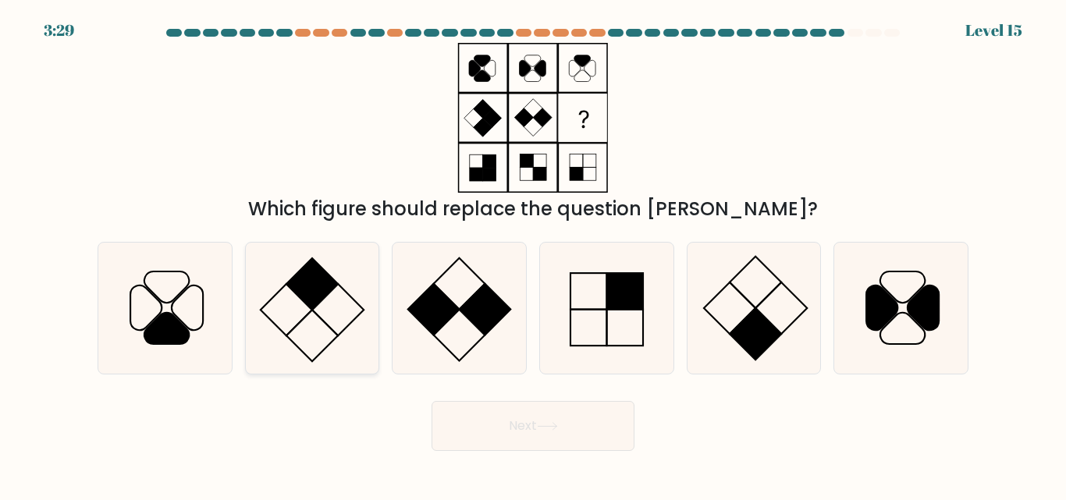
click at [333, 291] on icon at bounding box center [312, 308] width 130 height 130
click at [533, 254] on input "b." at bounding box center [533, 252] width 1 height 4
radio input "true"
click at [555, 412] on button "Next" at bounding box center [533, 426] width 203 height 50
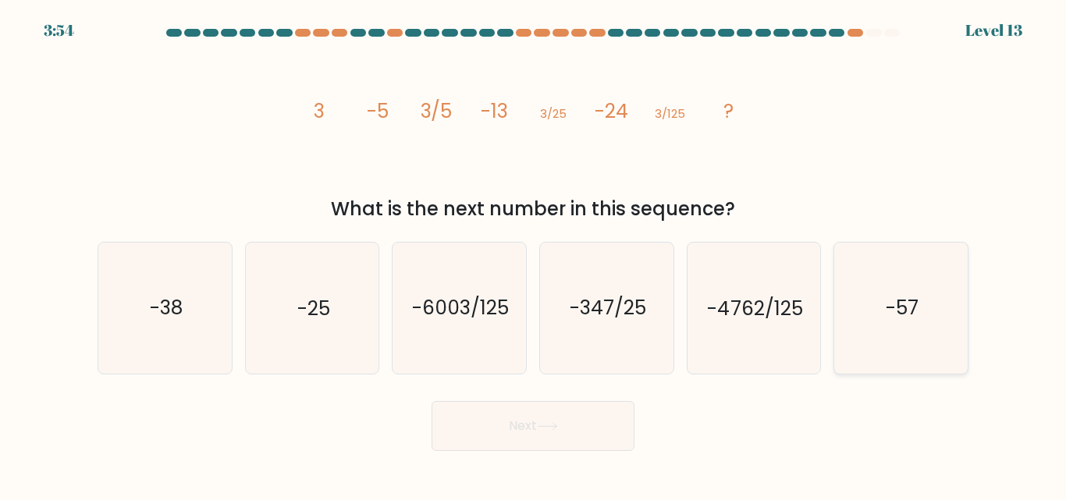
click at [881, 305] on icon "-57" at bounding box center [901, 308] width 130 height 130
click at [534, 254] on input "f. -57" at bounding box center [533, 252] width 1 height 4
radio input "true"
click at [607, 402] on button "Next" at bounding box center [533, 426] width 203 height 50
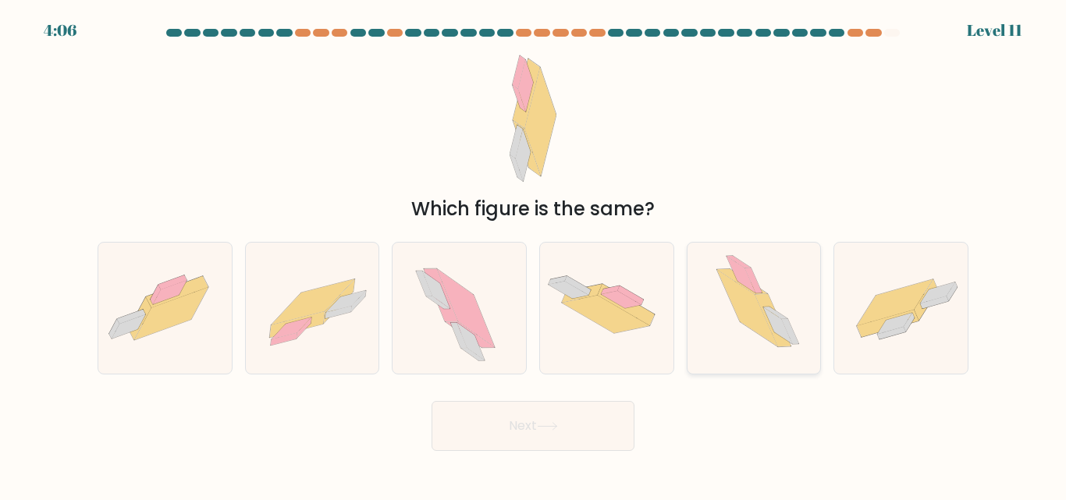
click at [760, 285] on icon at bounding box center [754, 308] width 114 height 130
click at [534, 254] on input "e." at bounding box center [533, 252] width 1 height 4
radio input "true"
click at [323, 317] on icon at bounding box center [296, 324] width 55 height 27
click at [533, 254] on input "b." at bounding box center [533, 252] width 1 height 4
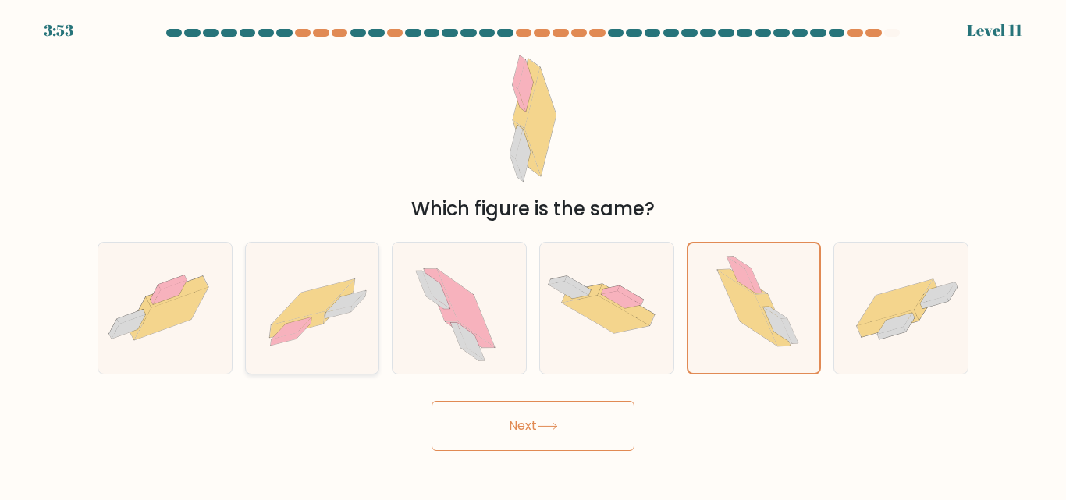
radio input "true"
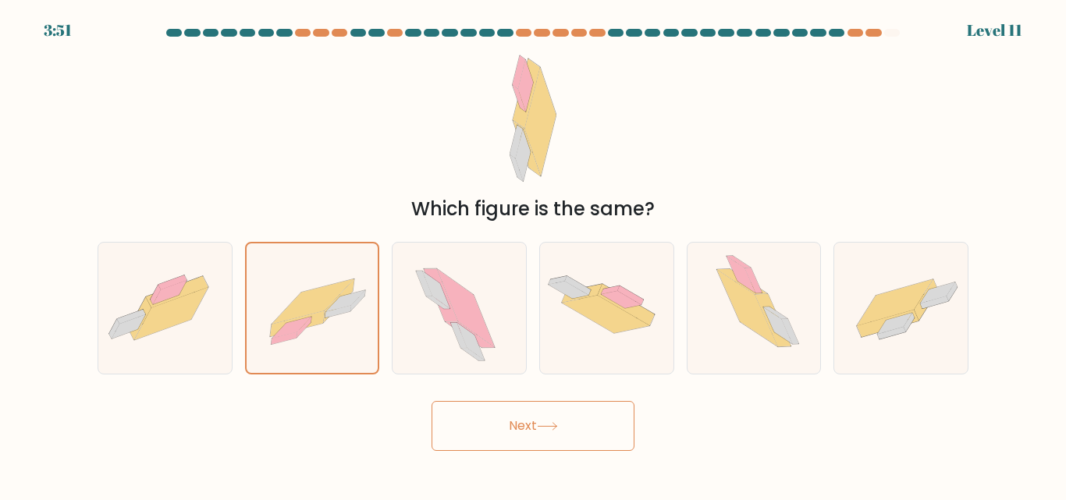
click at [567, 423] on button "Next" at bounding box center [533, 426] width 203 height 50
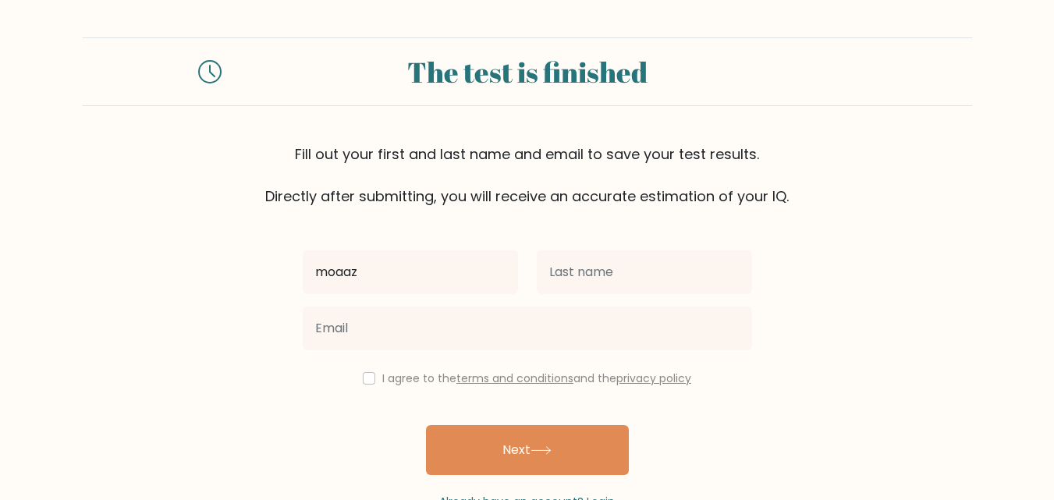
type input "moaaz"
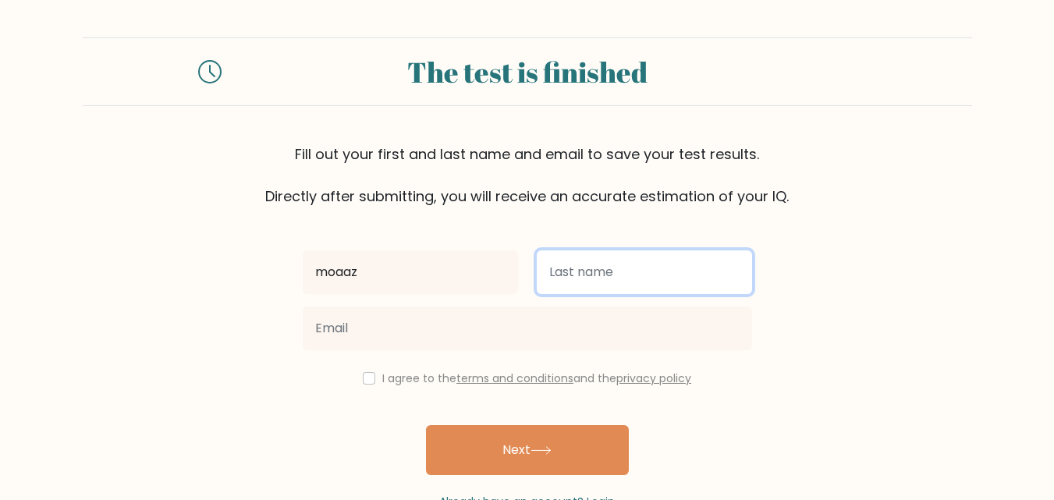
click at [559, 279] on input "text" at bounding box center [644, 272] width 215 height 44
type input "[PERSON_NAME]"
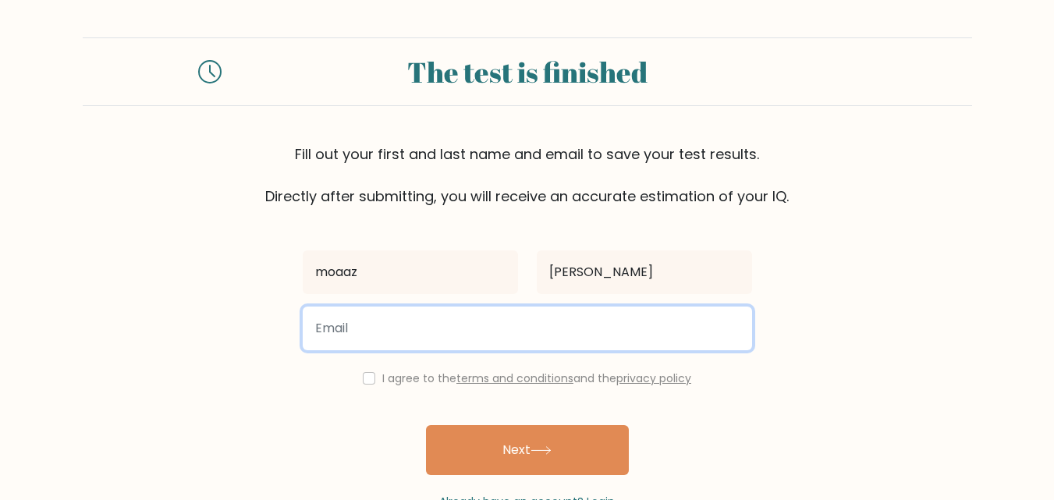
click at [526, 316] on input "email" at bounding box center [527, 329] width 449 height 44
type input "[EMAIL_ADDRESS][DOMAIN_NAME]"
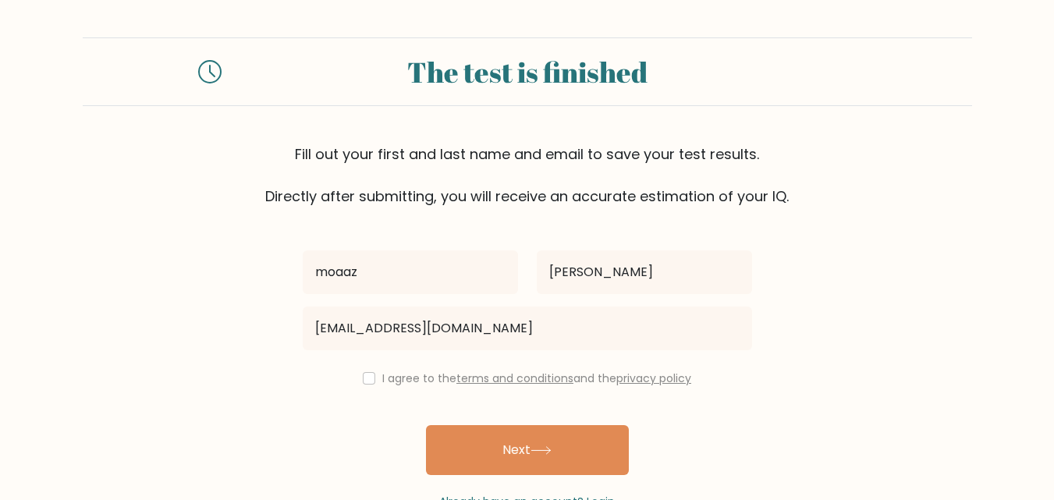
click at [373, 376] on div "I agree to the terms and conditions and the privacy policy" at bounding box center [527, 378] width 468 height 19
click at [365, 376] on input "checkbox" at bounding box center [369, 378] width 12 height 12
checkbox input "true"
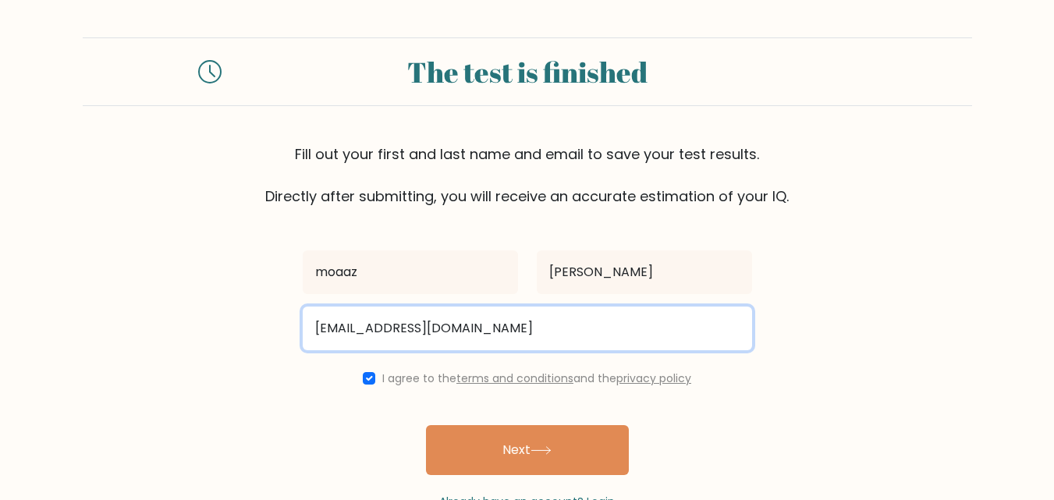
click at [362, 325] on input "mo3az0sa3eid@gmail.com" at bounding box center [527, 329] width 449 height 44
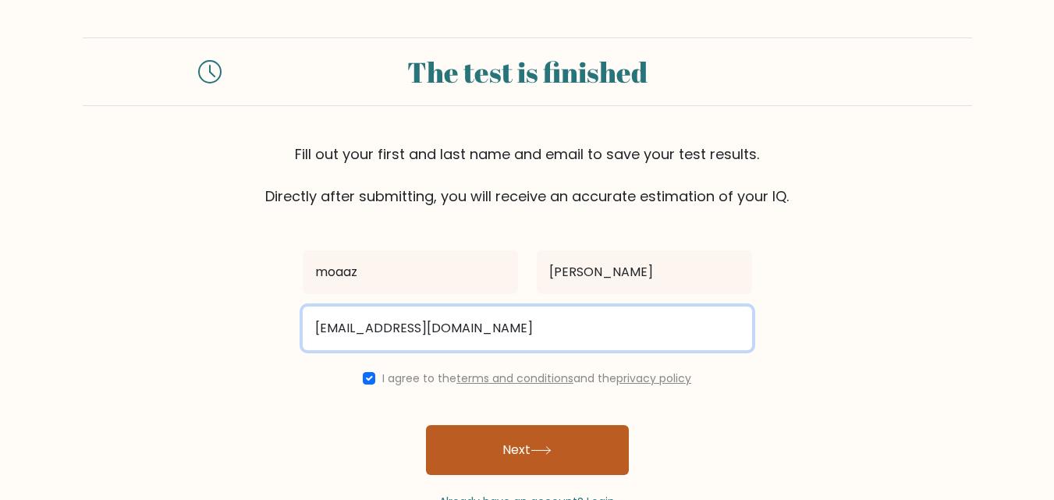
type input "mo3az.sa3eid@gmail.com"
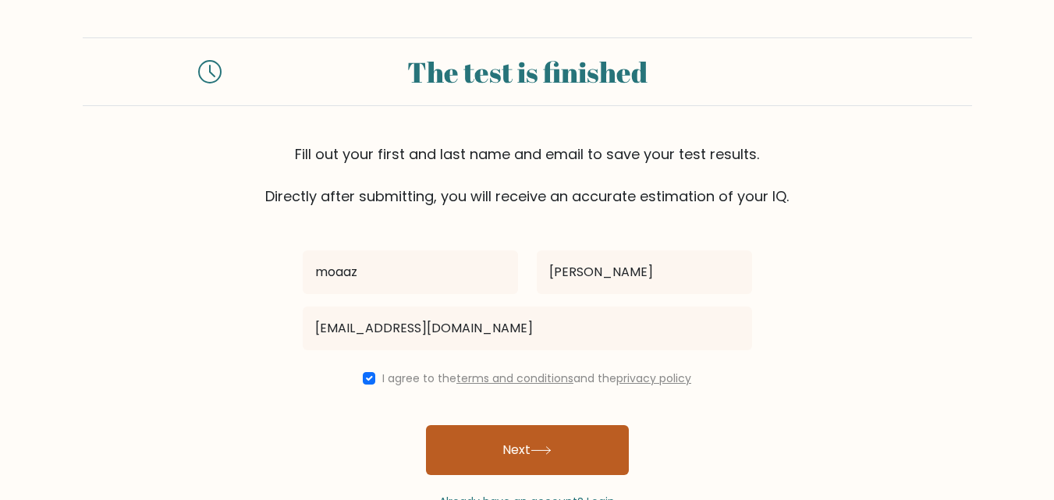
click at [524, 449] on button "Next" at bounding box center [527, 450] width 203 height 50
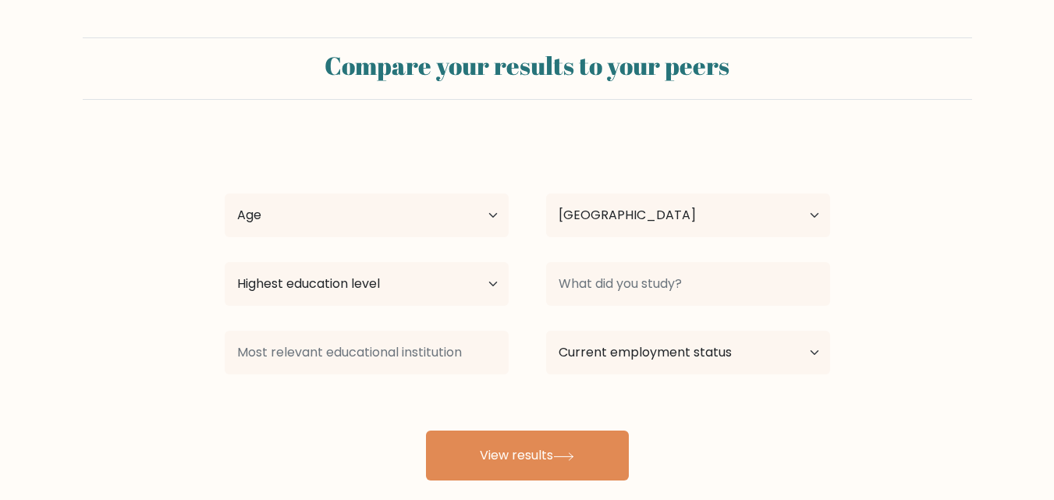
select select "EG"
click at [491, 213] on select "Age Under [DEMOGRAPHIC_DATA] [DEMOGRAPHIC_DATA] [DEMOGRAPHIC_DATA] [DEMOGRAPHIC…" at bounding box center [367, 216] width 284 height 44
select select "18_24"
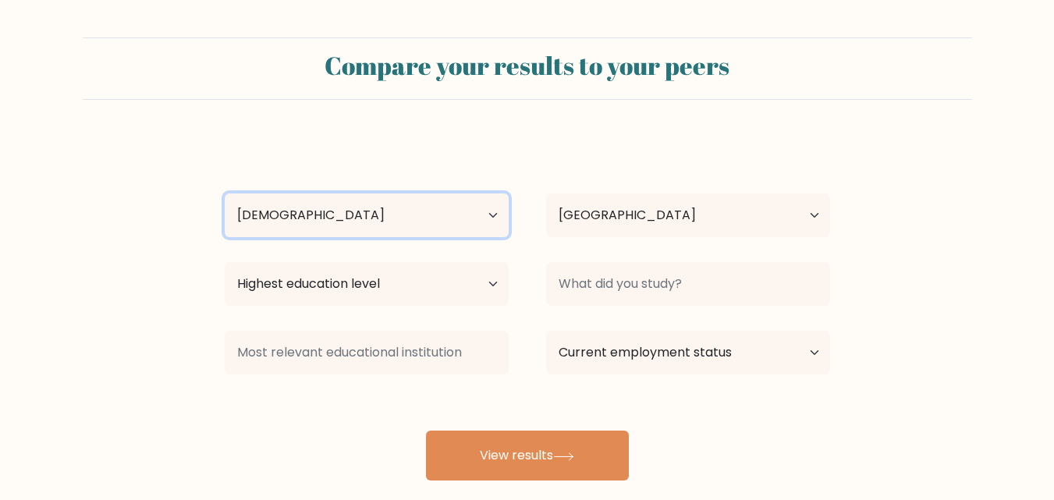
click at [225, 194] on select "Age Under [DEMOGRAPHIC_DATA] [DEMOGRAPHIC_DATA] [DEMOGRAPHIC_DATA] [DEMOGRAPHIC…" at bounding box center [367, 216] width 284 height 44
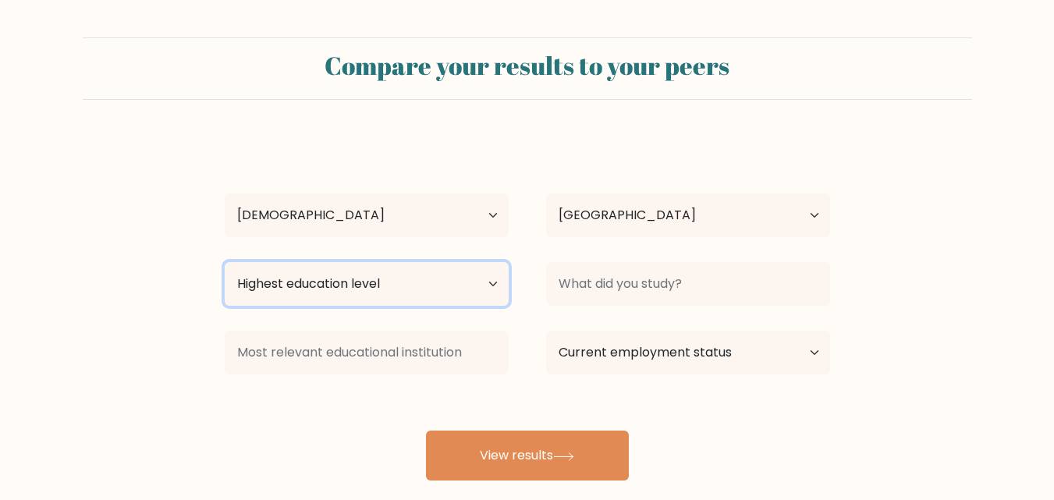
click at [487, 284] on select "Highest education level No schooling Primary Lower Secondary Upper Secondary Oc…" at bounding box center [367, 284] width 284 height 44
select select "upper_secondary"
click at [225, 262] on select "Highest education level No schooling Primary Lower Secondary Upper Secondary Oc…" at bounding box center [367, 284] width 284 height 44
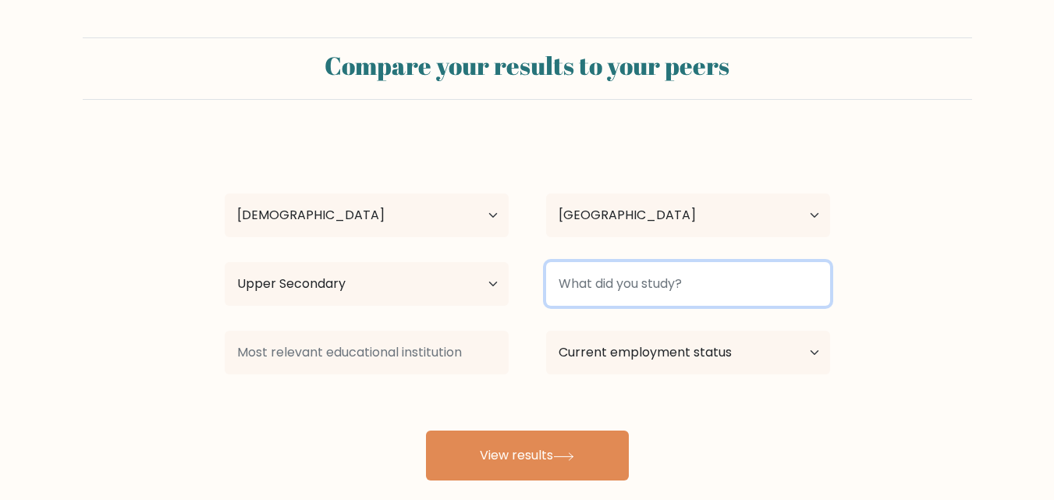
click at [695, 286] on input at bounding box center [688, 284] width 284 height 44
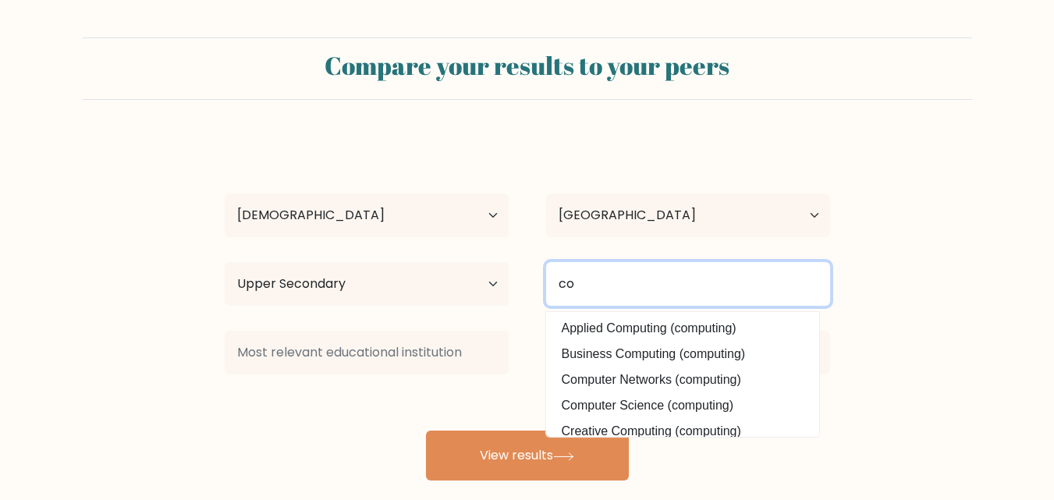
type input "c"
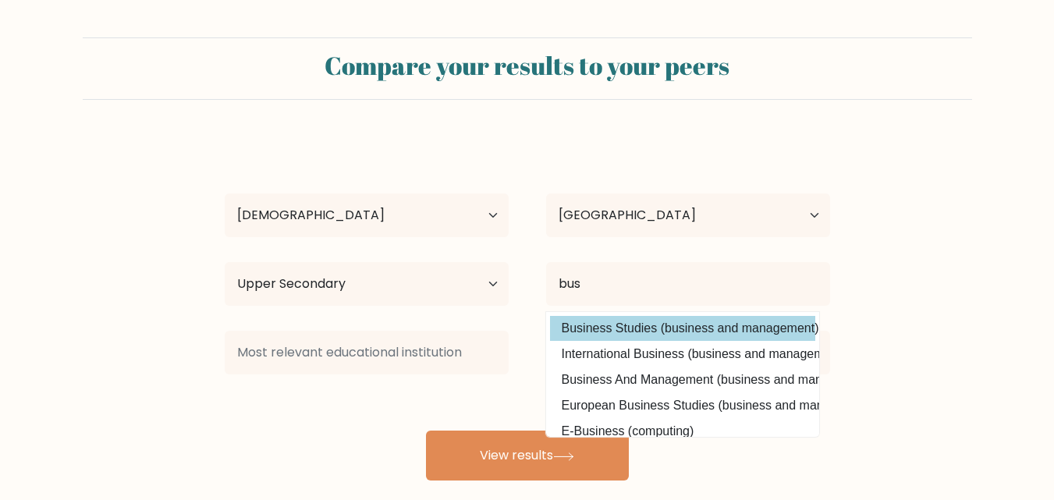
click at [643, 329] on div "moaaz saied Age Under 18 years old 18-24 years old 25-34 years old 35-44 years …" at bounding box center [527, 308] width 624 height 343
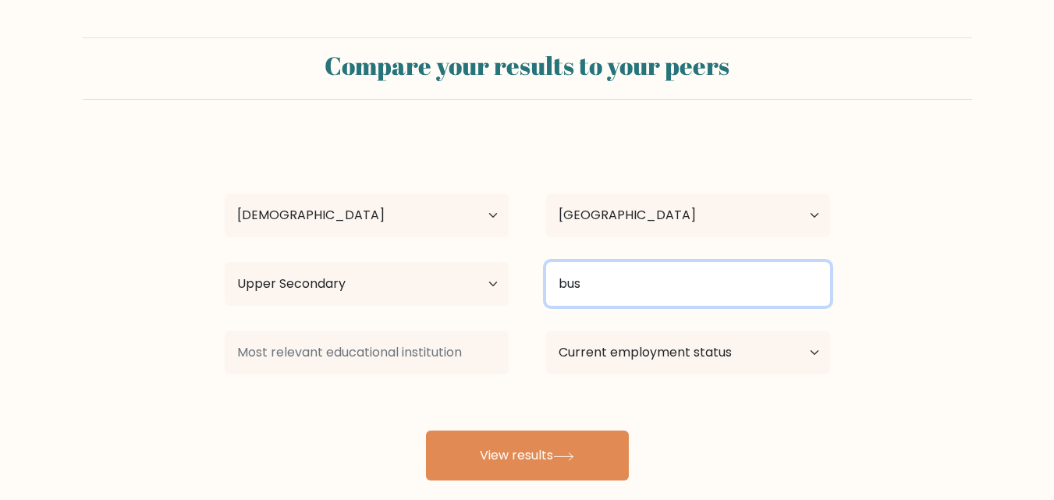
click at [638, 296] on input "bus" at bounding box center [688, 284] width 284 height 44
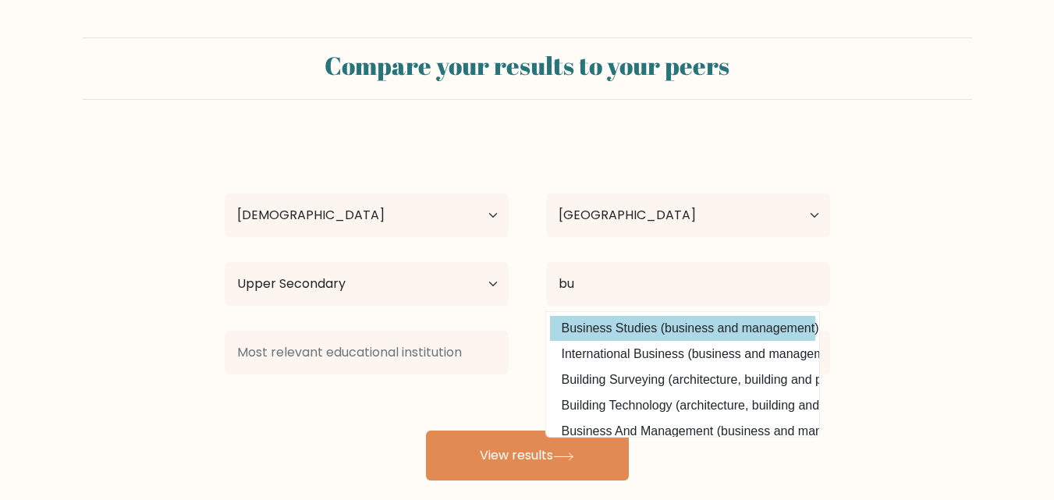
click at [633, 332] on div "moaaz saied Age Under 18 years old 18-24 years old 25-34 years old 35-44 years …" at bounding box center [527, 308] width 624 height 343
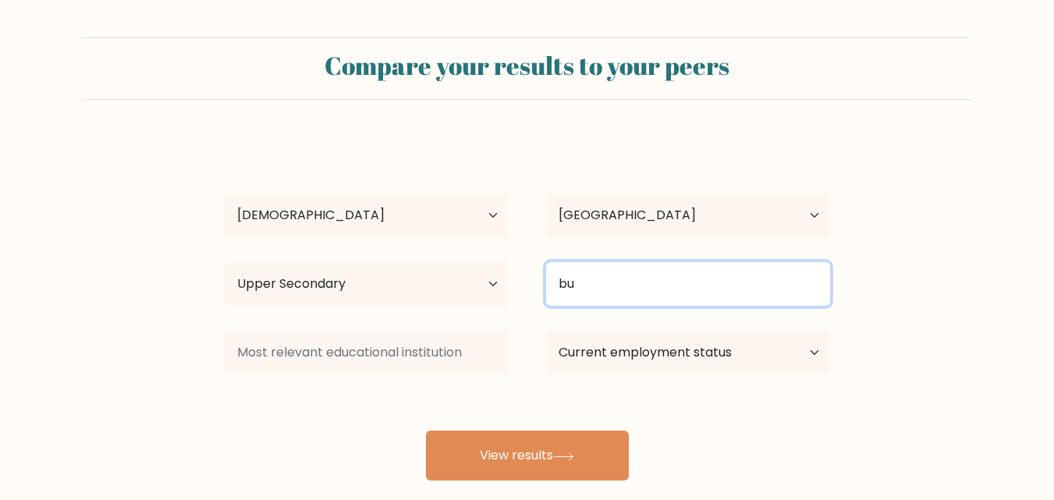
click at [632, 296] on input "bu" at bounding box center [688, 284] width 284 height 44
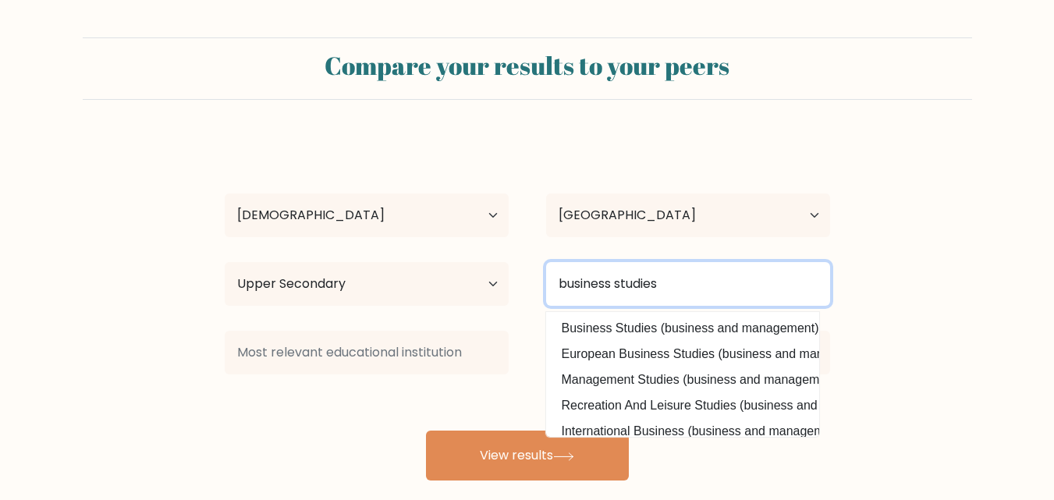
type input "business studies"
click at [426, 431] on button "View results" at bounding box center [527, 456] width 203 height 50
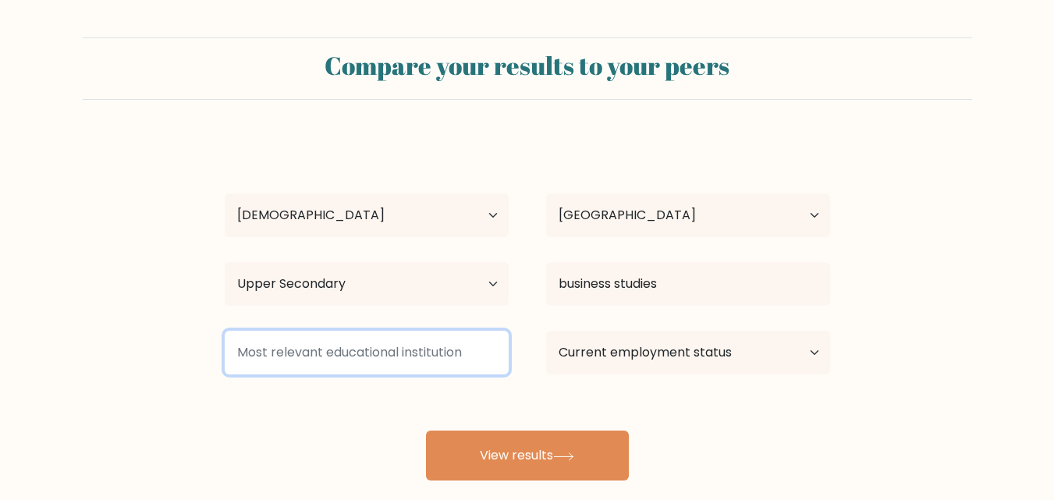
click at [438, 357] on input at bounding box center [367, 353] width 284 height 44
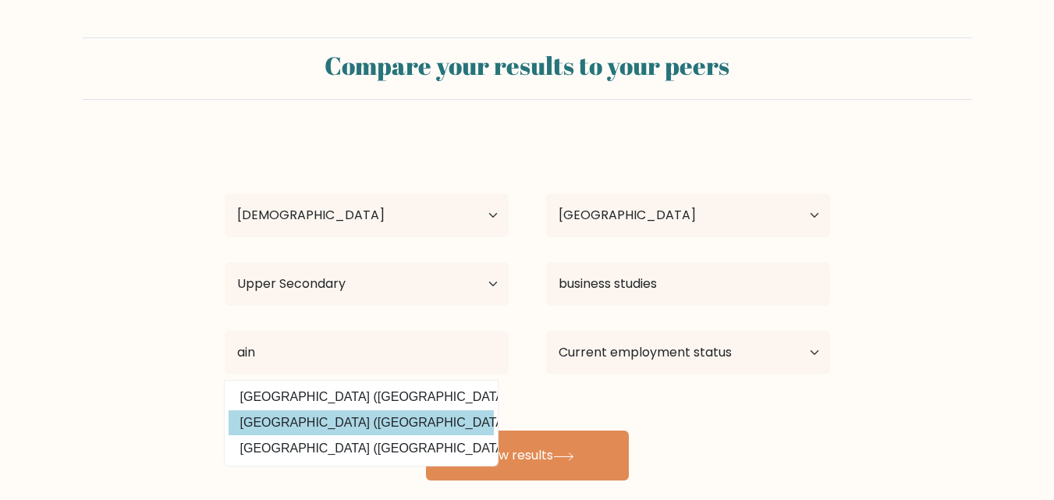
click at [378, 415] on div "moaaz saied Age Under 18 years old 18-24 years old 25-34 years old 35-44 years …" at bounding box center [527, 308] width 624 height 343
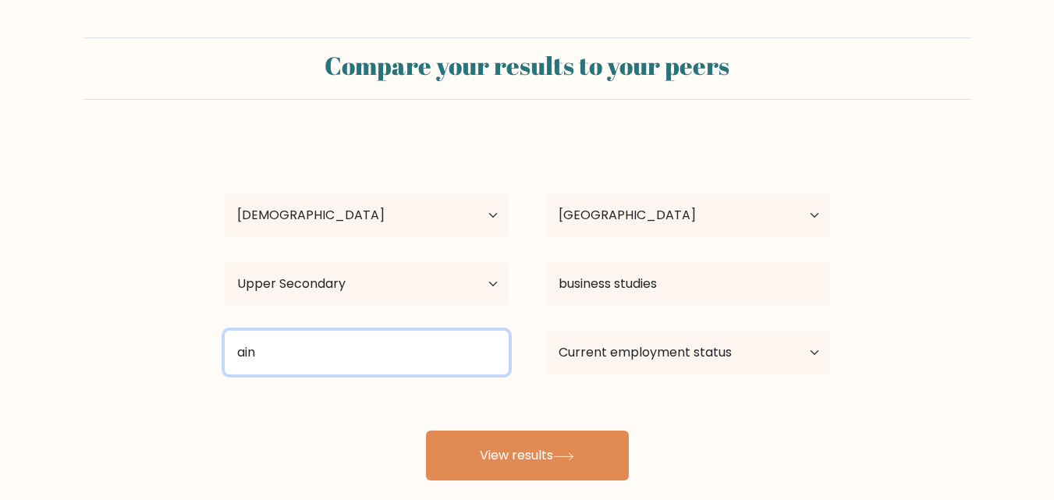
click at [398, 343] on input "ain" at bounding box center [367, 353] width 284 height 44
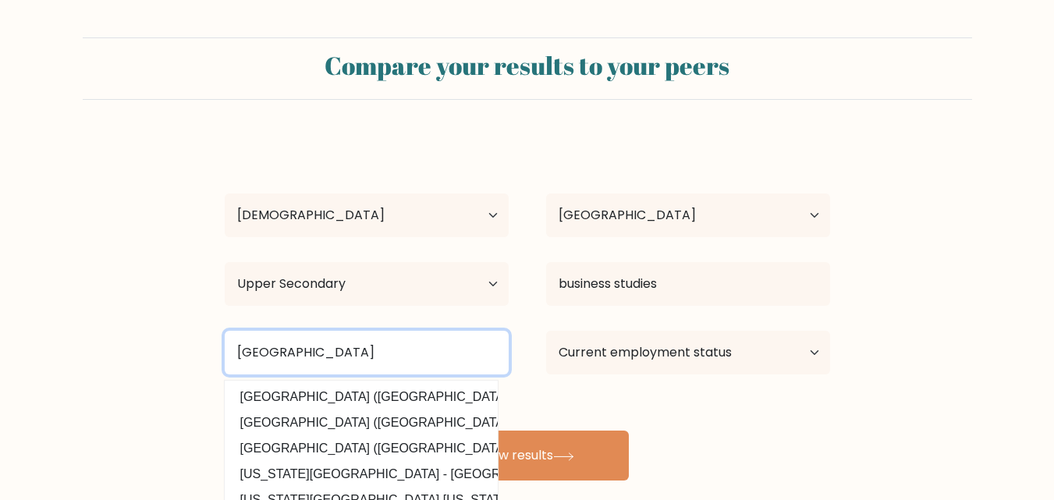
type input "ain shams university"
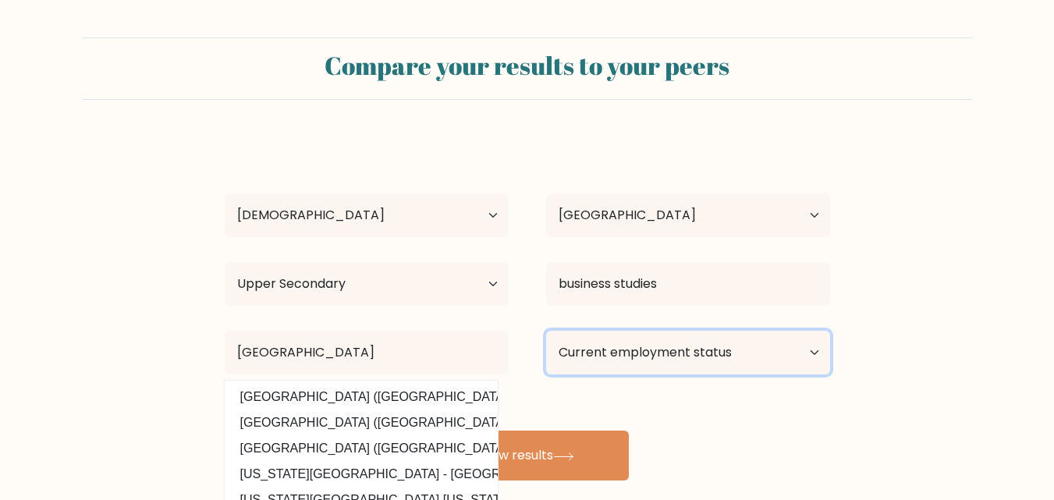
click at [798, 348] on select "Current employment status Employed Student Retired Other / prefer not to answer" at bounding box center [688, 353] width 284 height 44
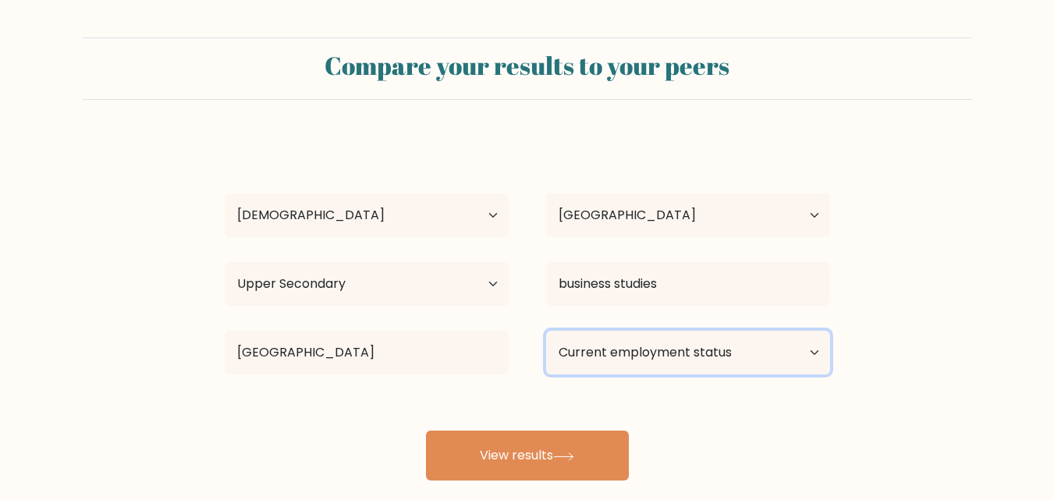
select select "student"
click at [546, 331] on select "Current employment status Employed Student Retired Other / prefer not to answer" at bounding box center [688, 353] width 284 height 44
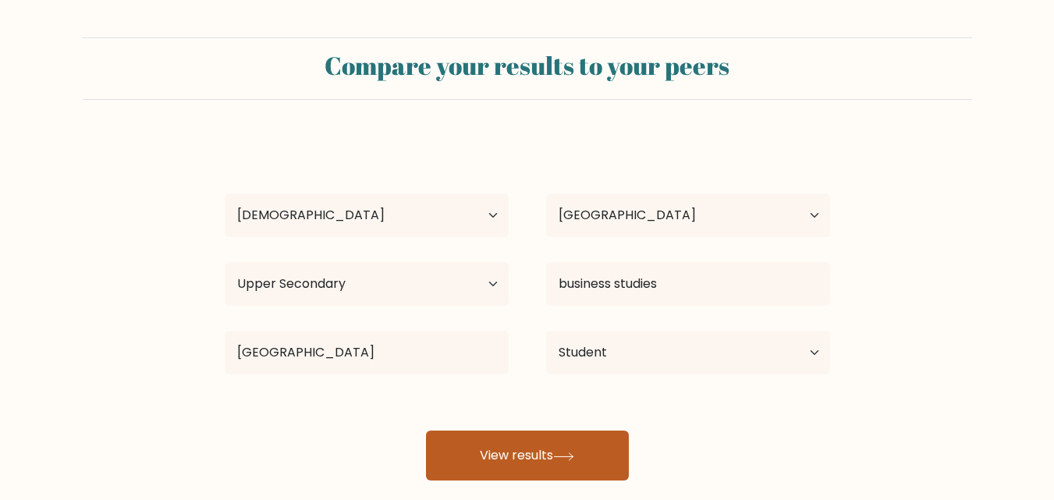
click at [587, 456] on button "View results" at bounding box center [527, 456] width 203 height 50
